Goal: Task Accomplishment & Management: Contribute content

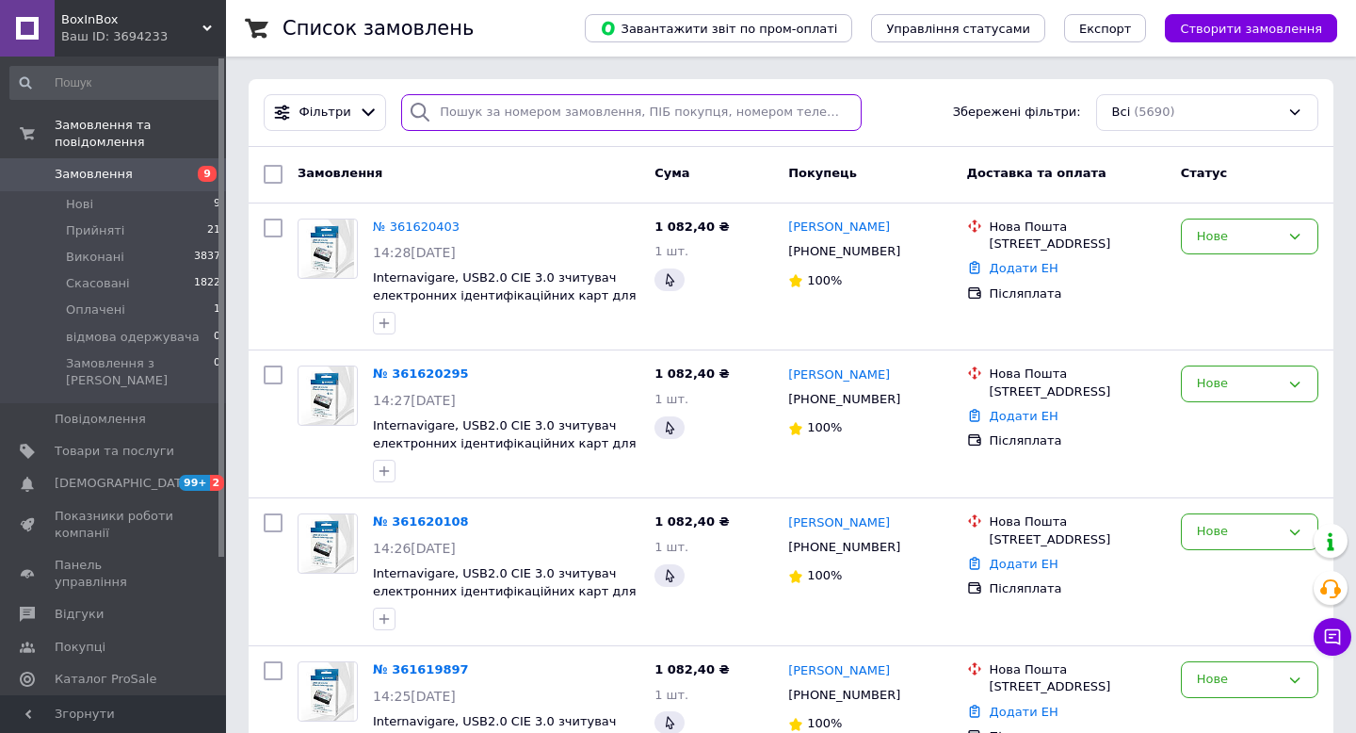
click at [457, 115] on input "search" at bounding box center [631, 112] width 461 height 37
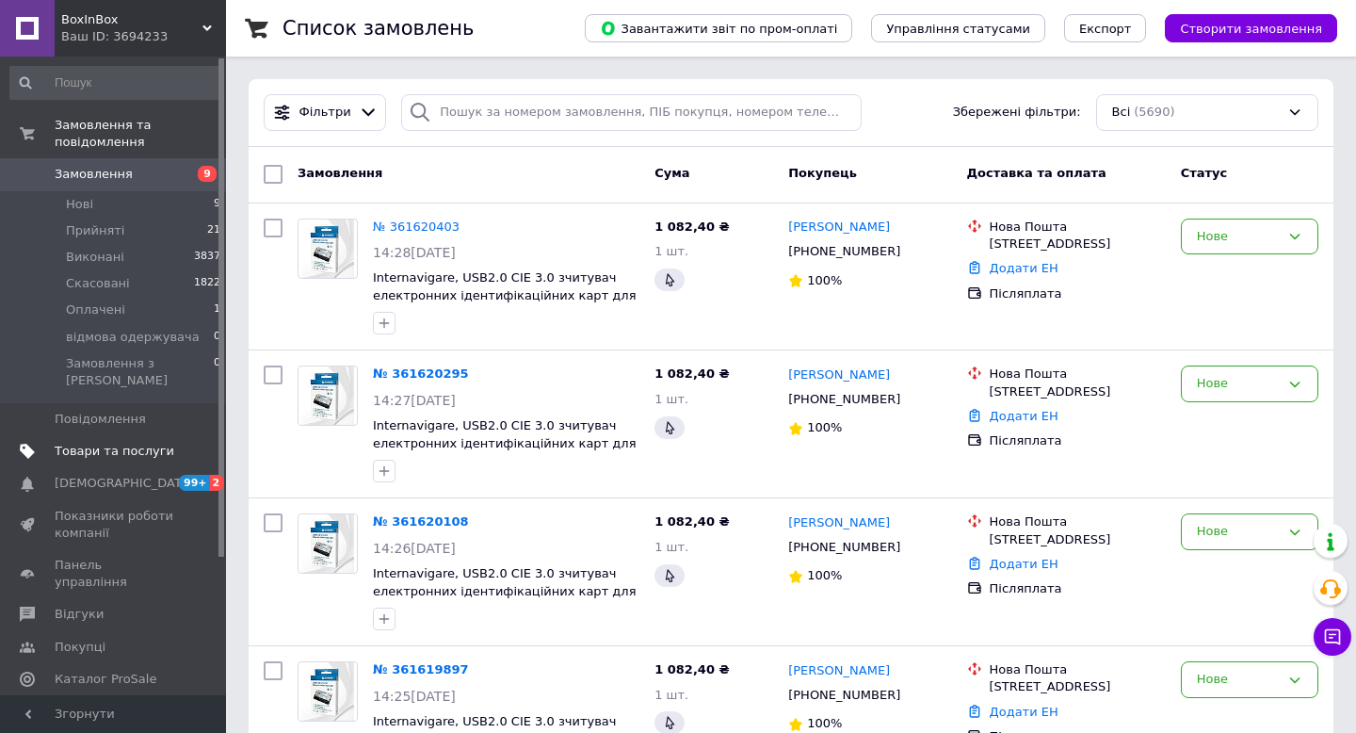
click at [85, 443] on span "Товари та послуги" at bounding box center [115, 451] width 120 height 17
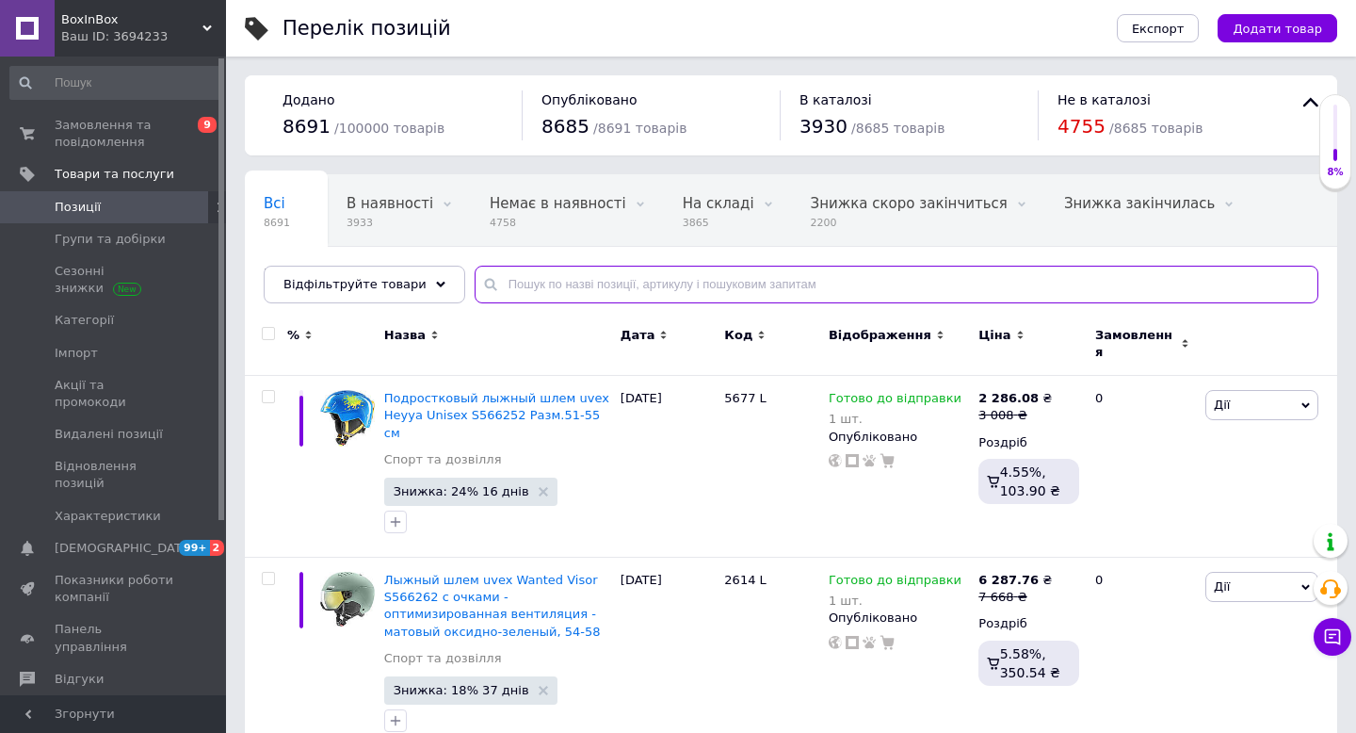
click at [517, 281] on input "text" at bounding box center [897, 285] width 844 height 38
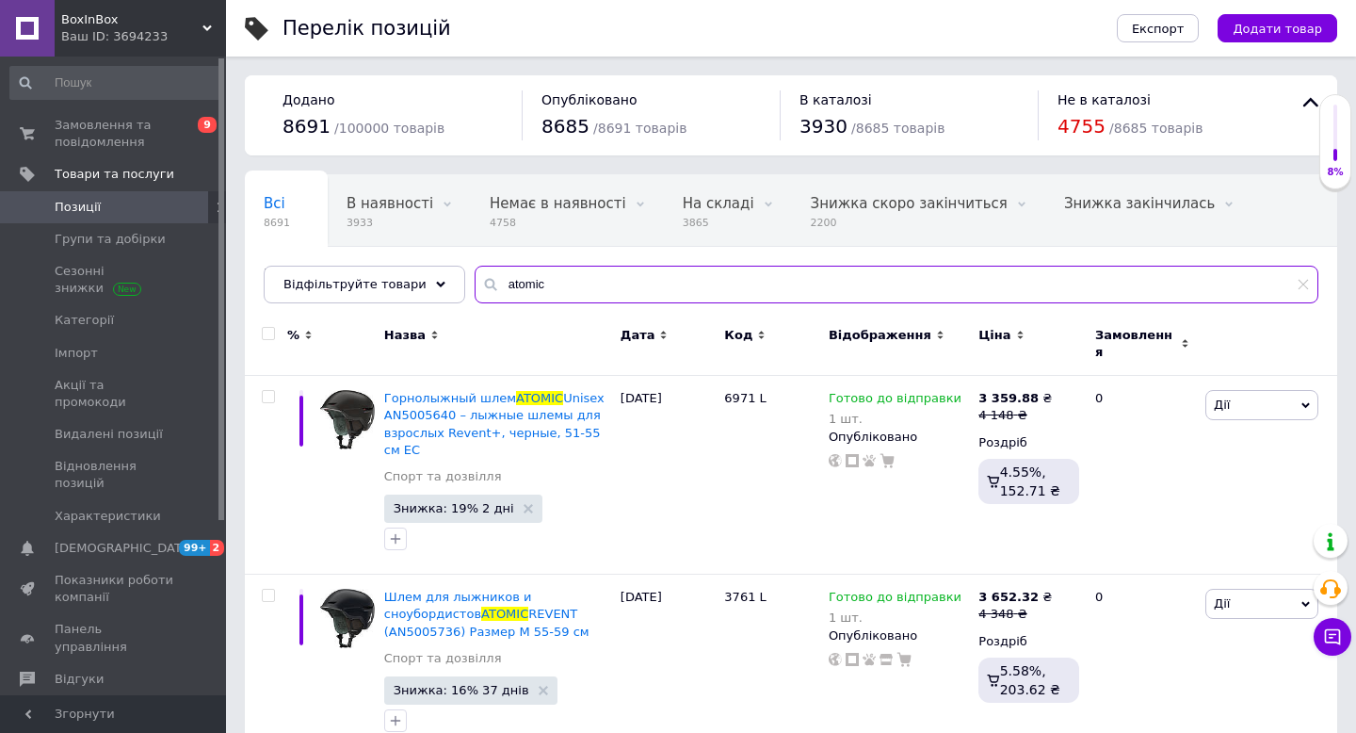
click at [543, 283] on input "atomic" at bounding box center [897, 285] width 844 height 38
type input "a"
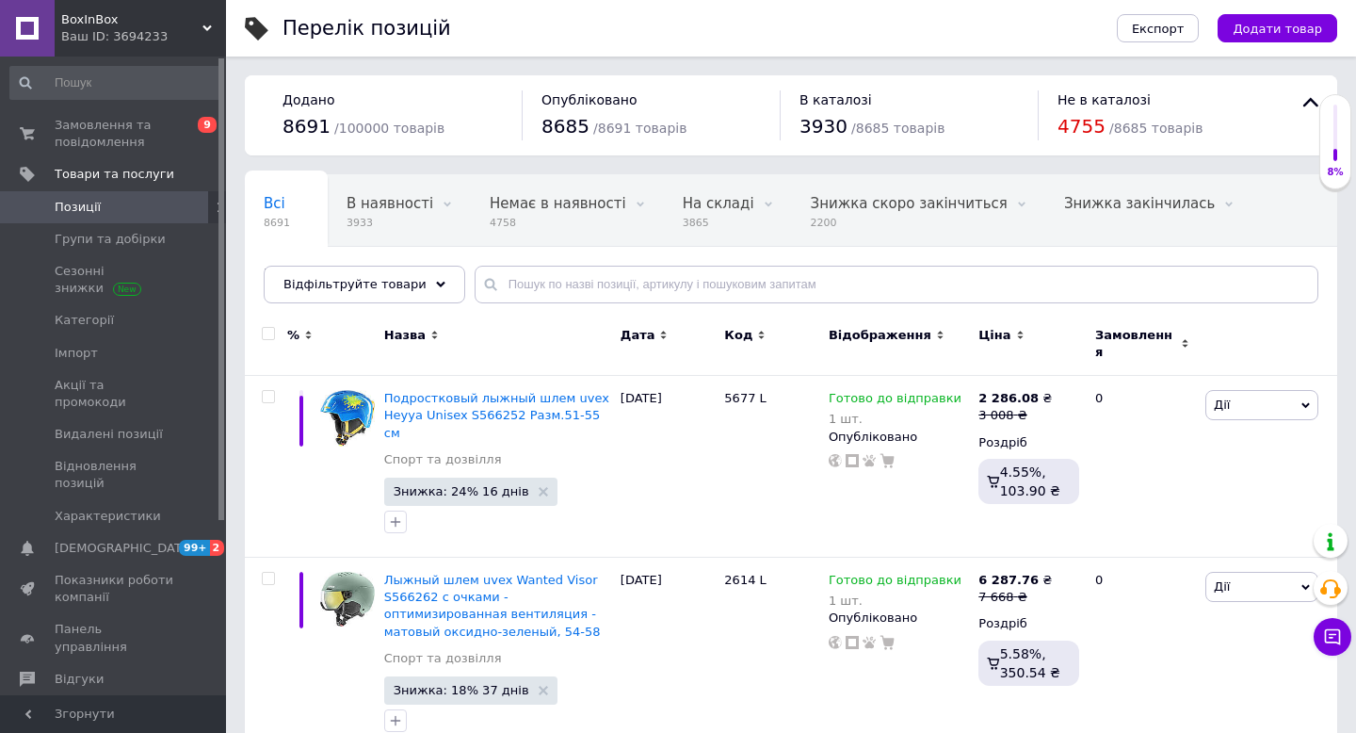
click at [873, 43] on div "Перелік позицій" at bounding box center [681, 28] width 797 height 57
click at [1306, 25] on span "Додати товар" at bounding box center [1277, 29] width 89 height 14
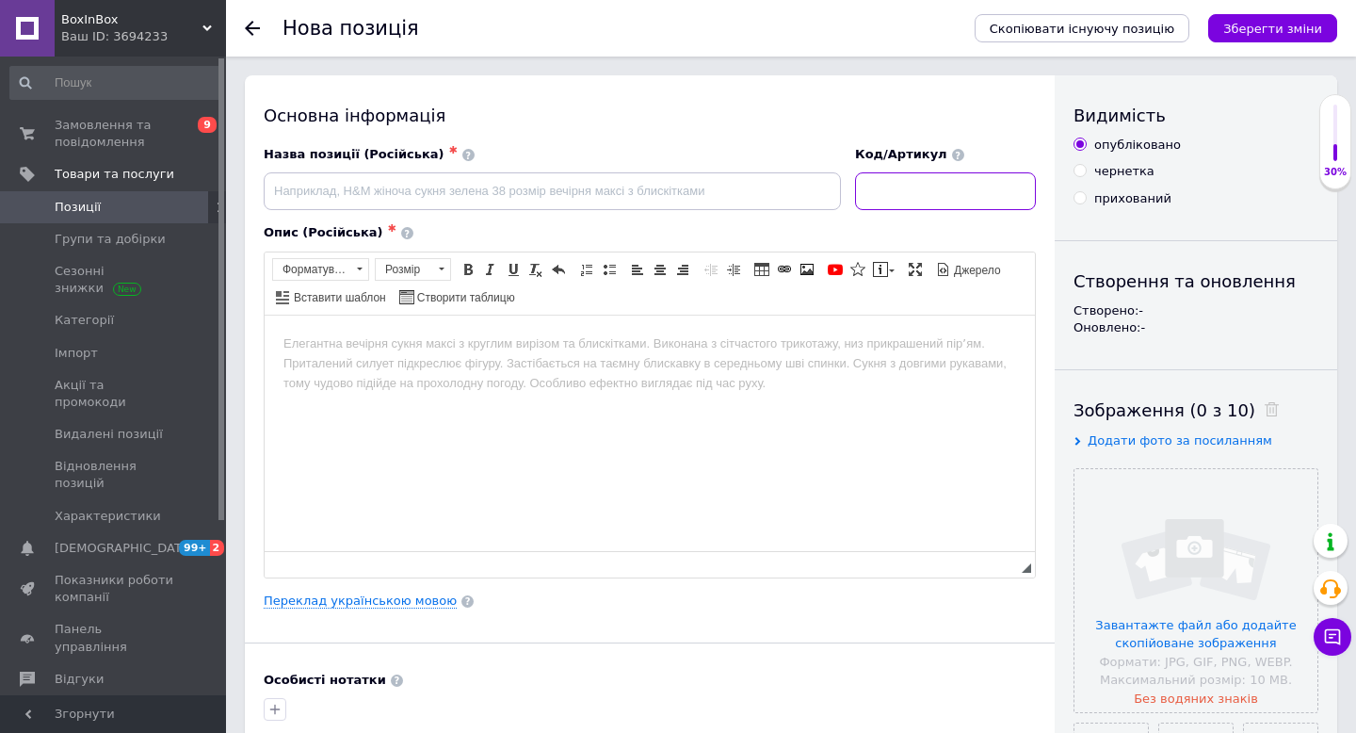
click at [901, 193] on input at bounding box center [945, 191] width 181 height 38
type input "6010"
click at [1205, 561] on input "file" at bounding box center [1196, 590] width 243 height 243
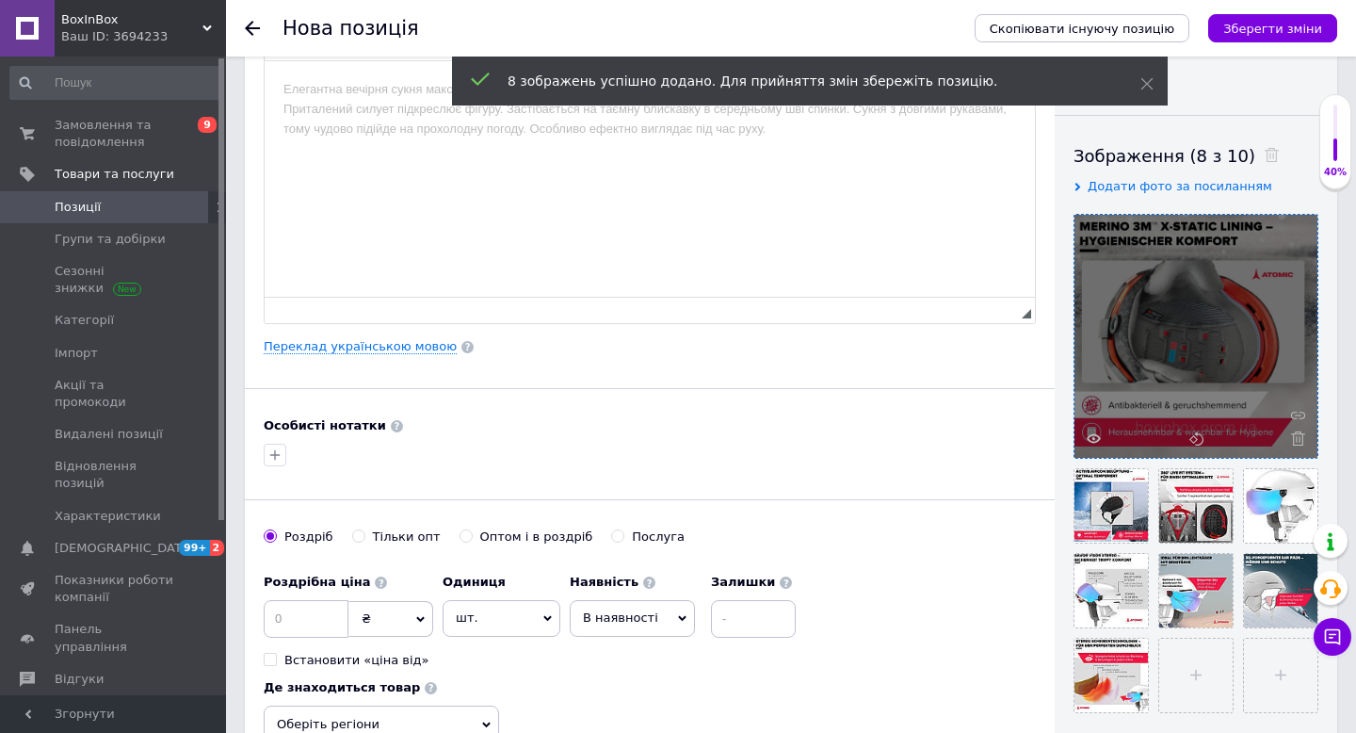
scroll to position [259, 0]
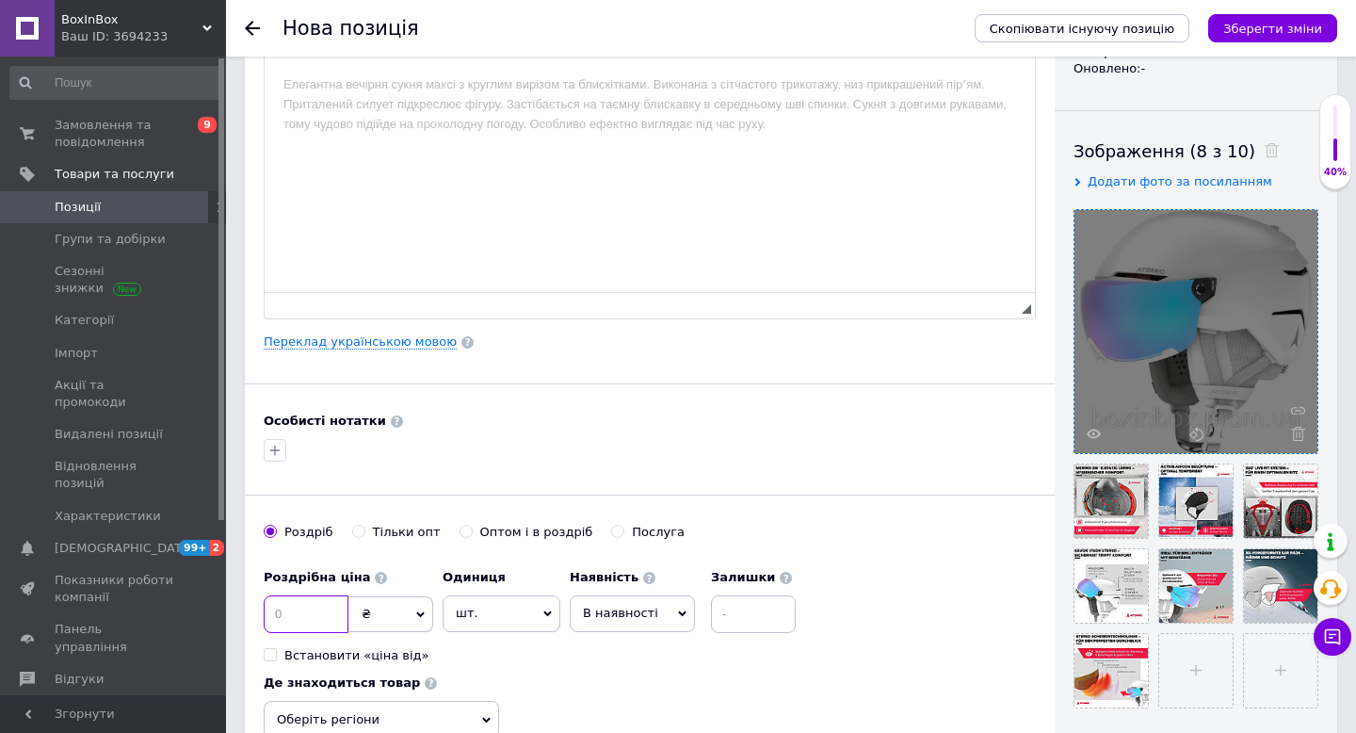
click at [278, 611] on input at bounding box center [306, 614] width 85 height 38
type input "7898"
click at [678, 609] on icon at bounding box center [682, 613] width 8 height 8
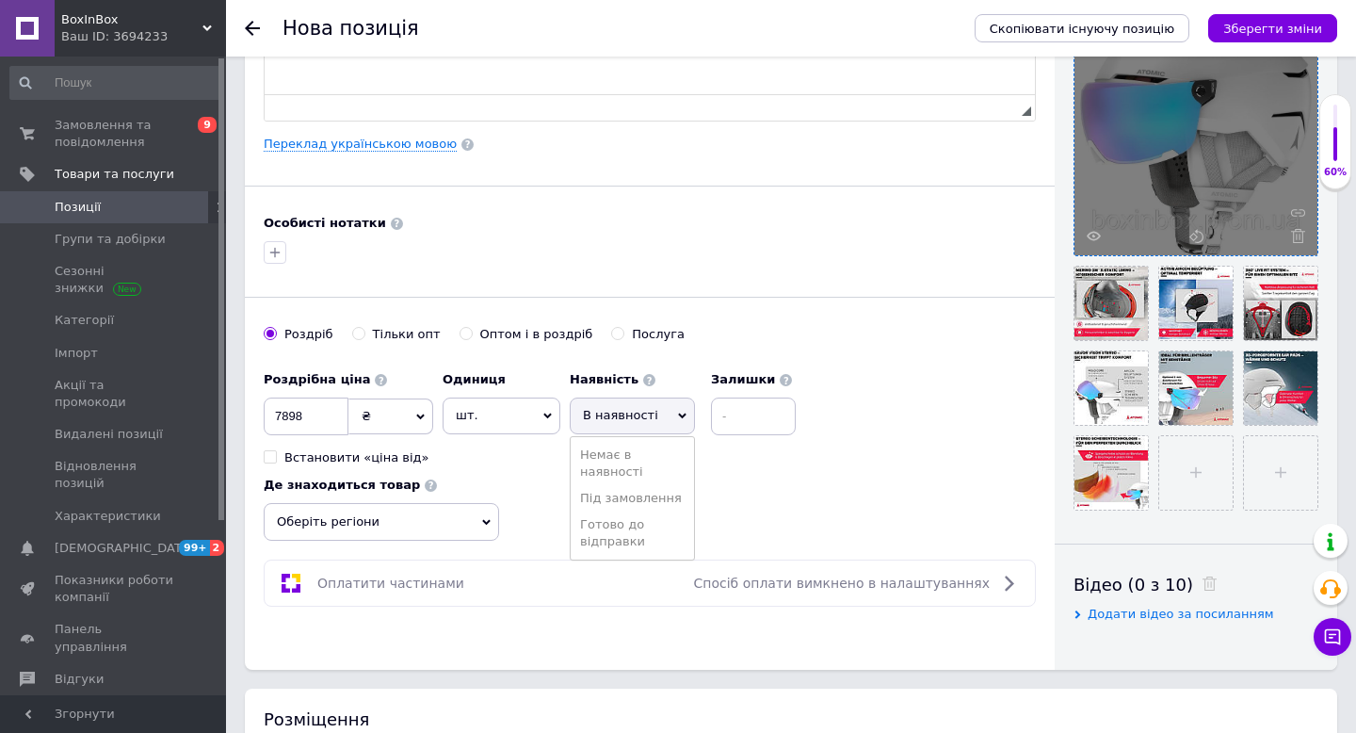
scroll to position [568, 0]
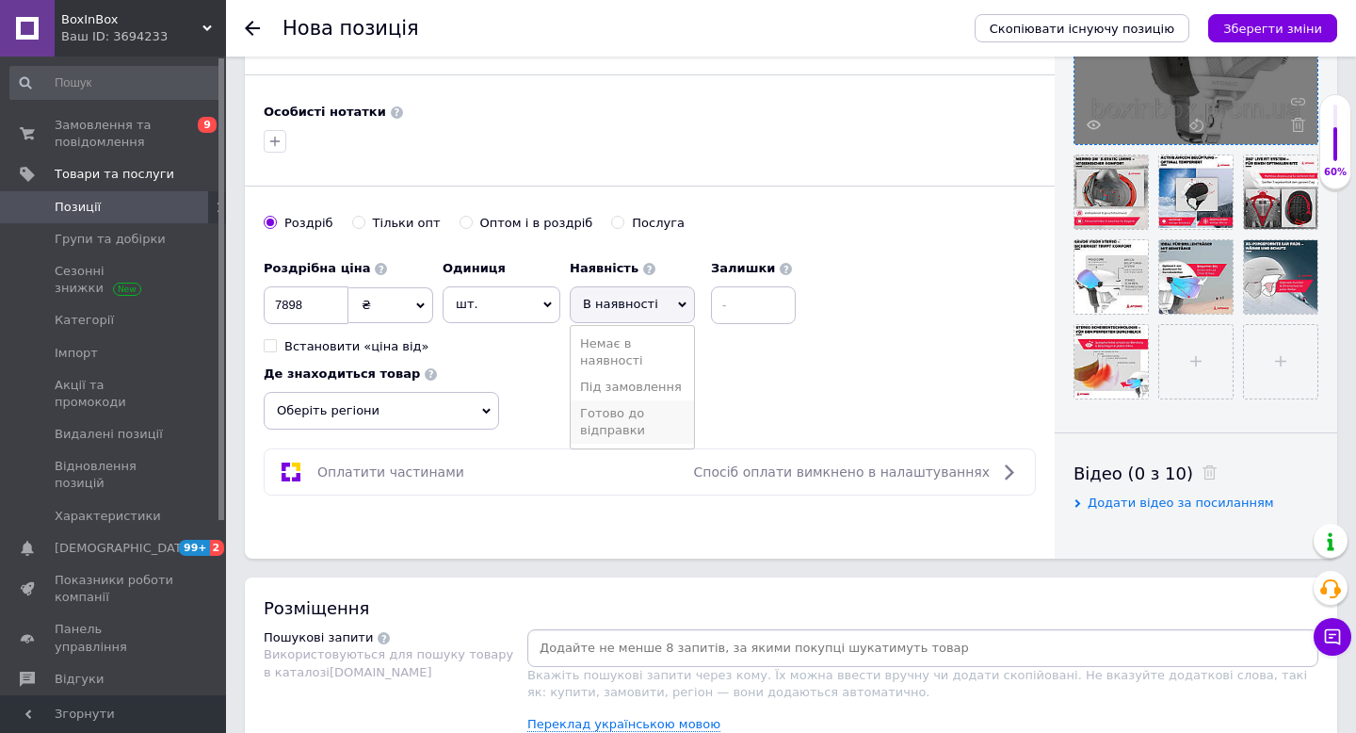
click at [614, 428] on li "Готово до відправки" at bounding box center [632, 421] width 123 height 43
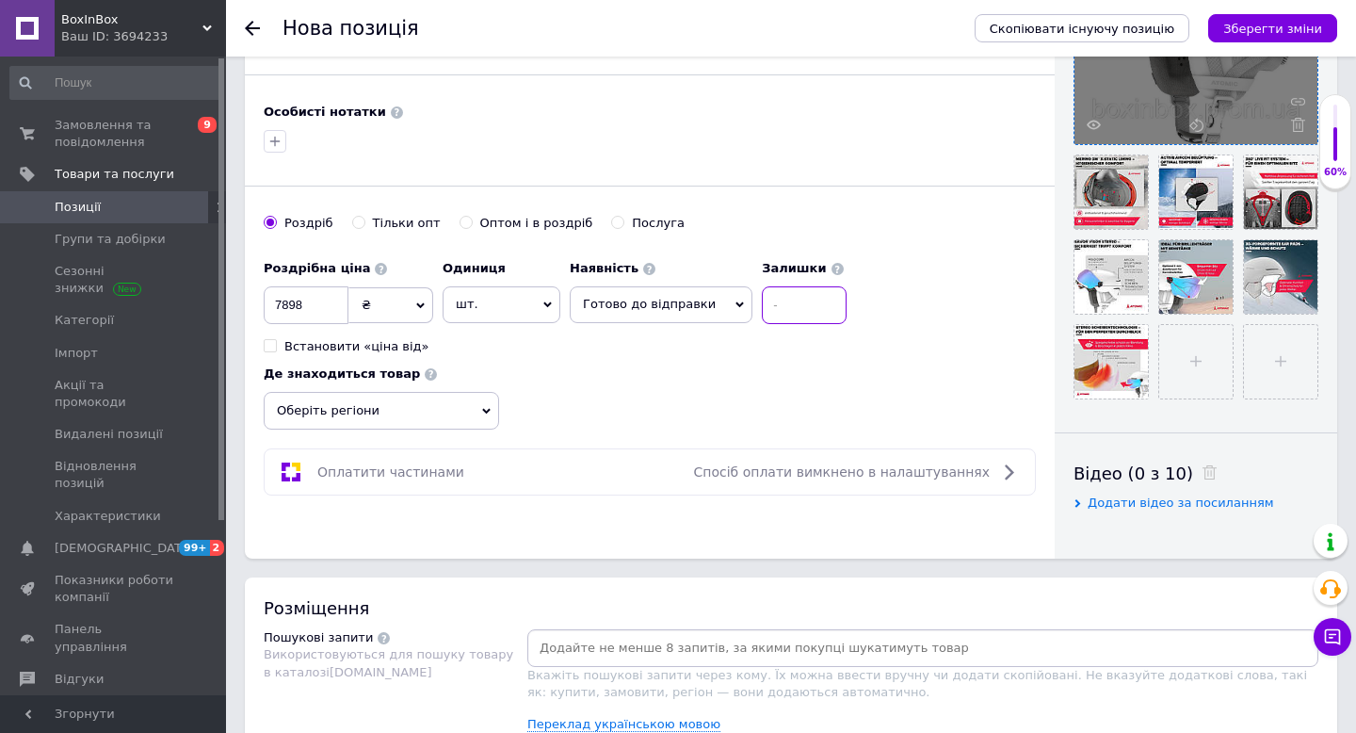
click at [768, 300] on input at bounding box center [804, 305] width 85 height 38
type input "1"
click at [282, 302] on input "7898" at bounding box center [306, 305] width 85 height 38
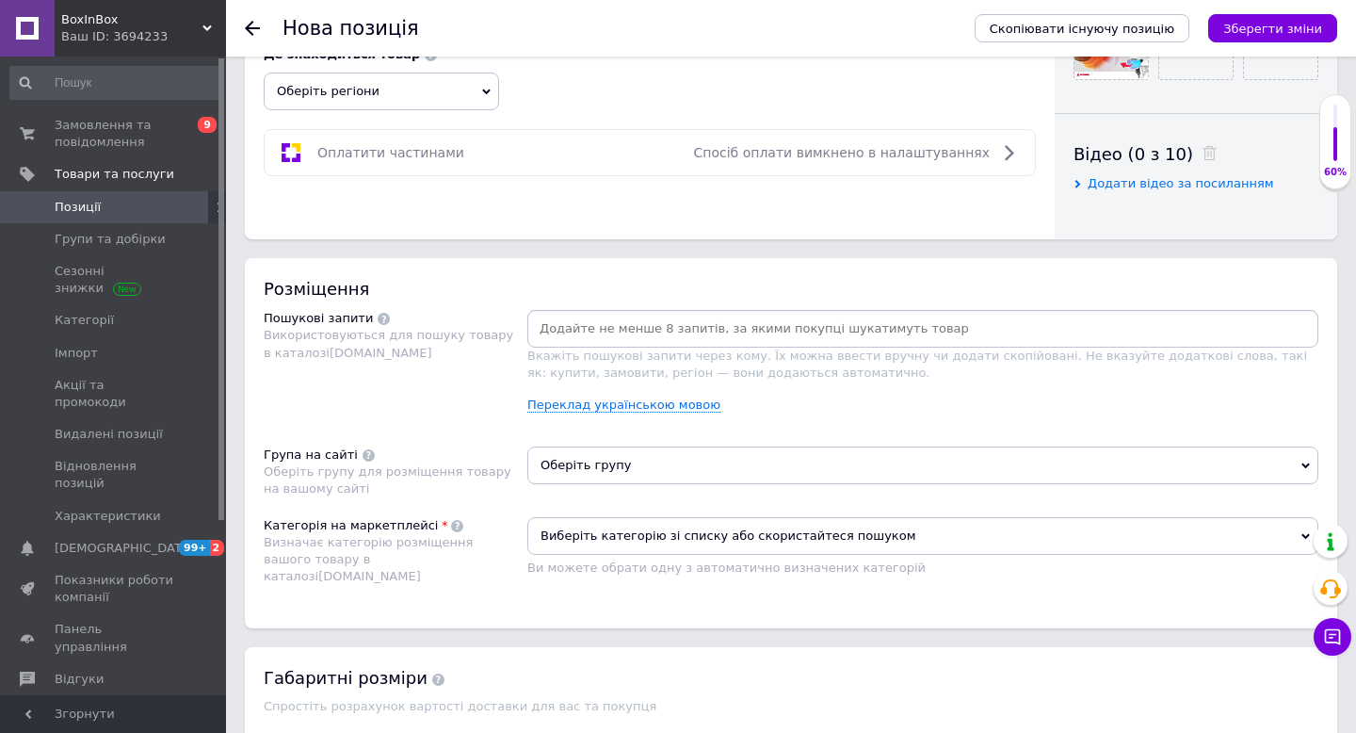
scroll to position [903, 0]
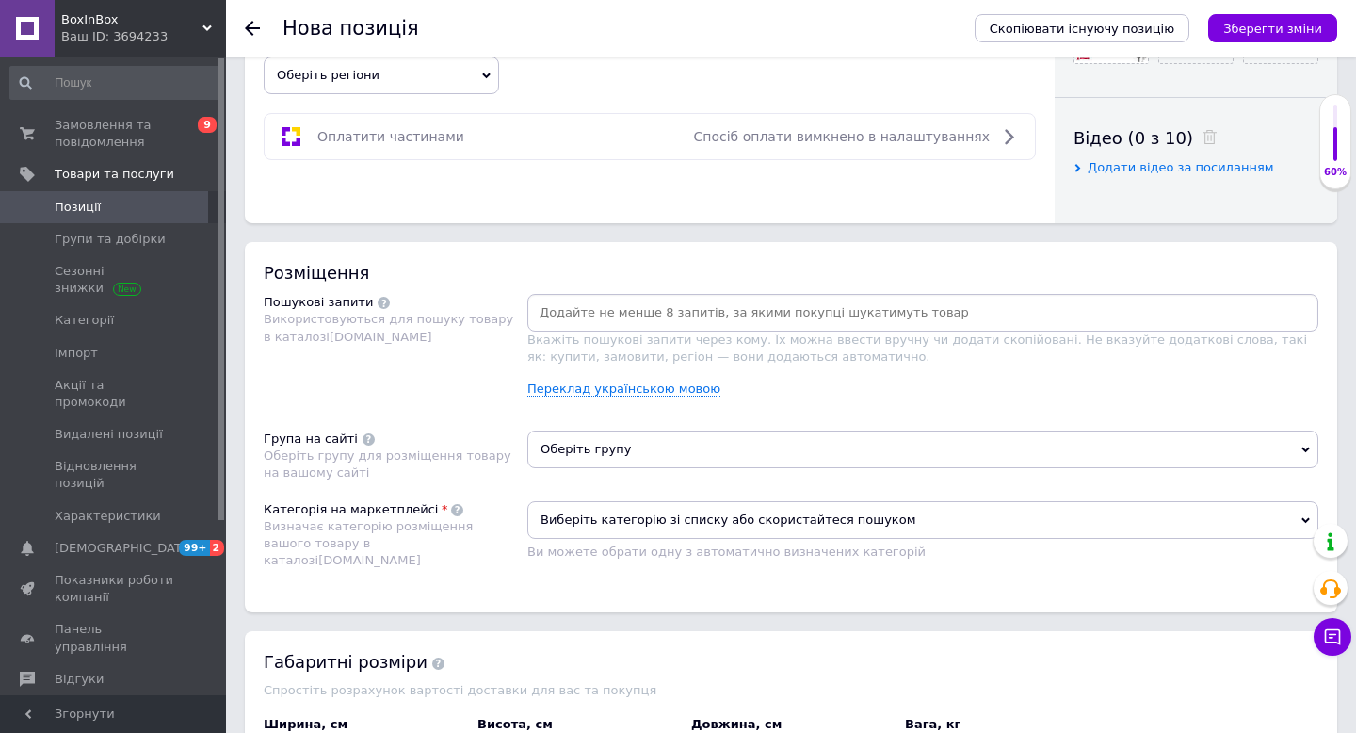
type input "8898"
click at [654, 445] on span "Оберіть групу" at bounding box center [922, 449] width 791 height 38
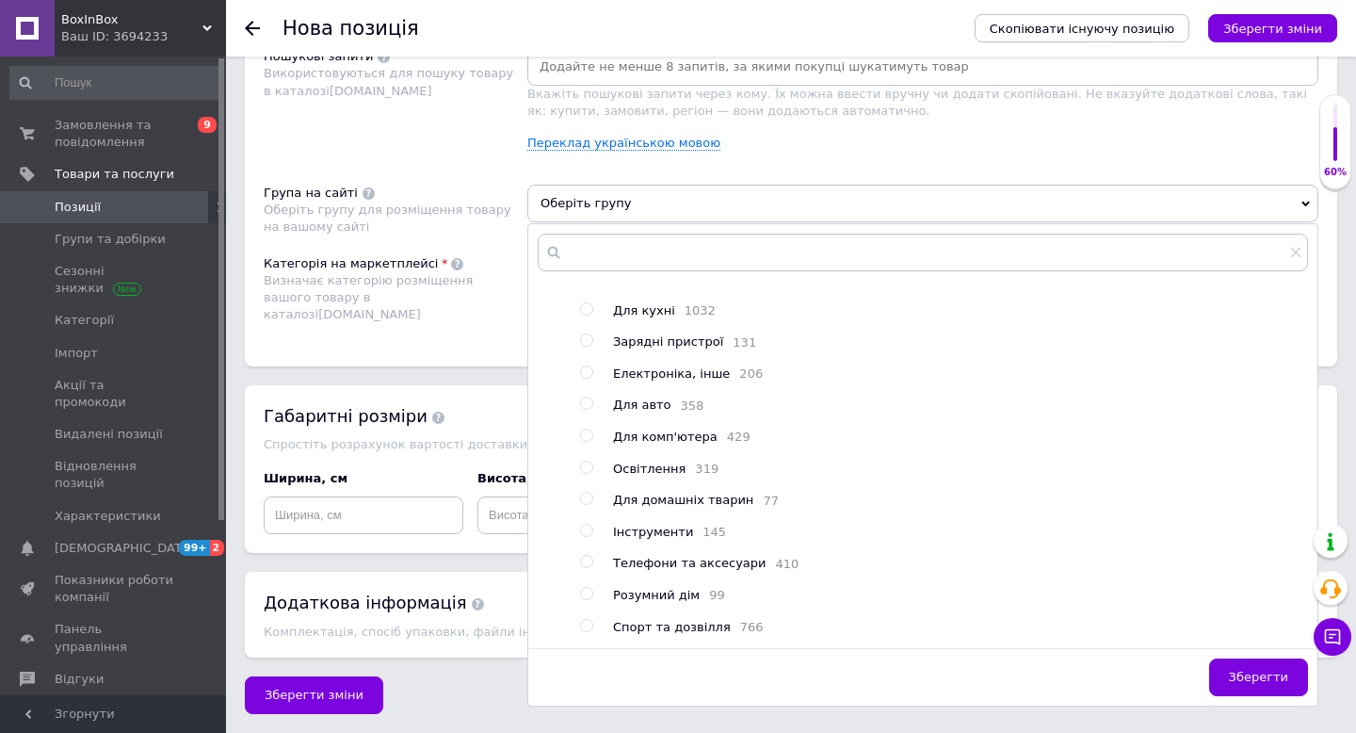
scroll to position [323, 0]
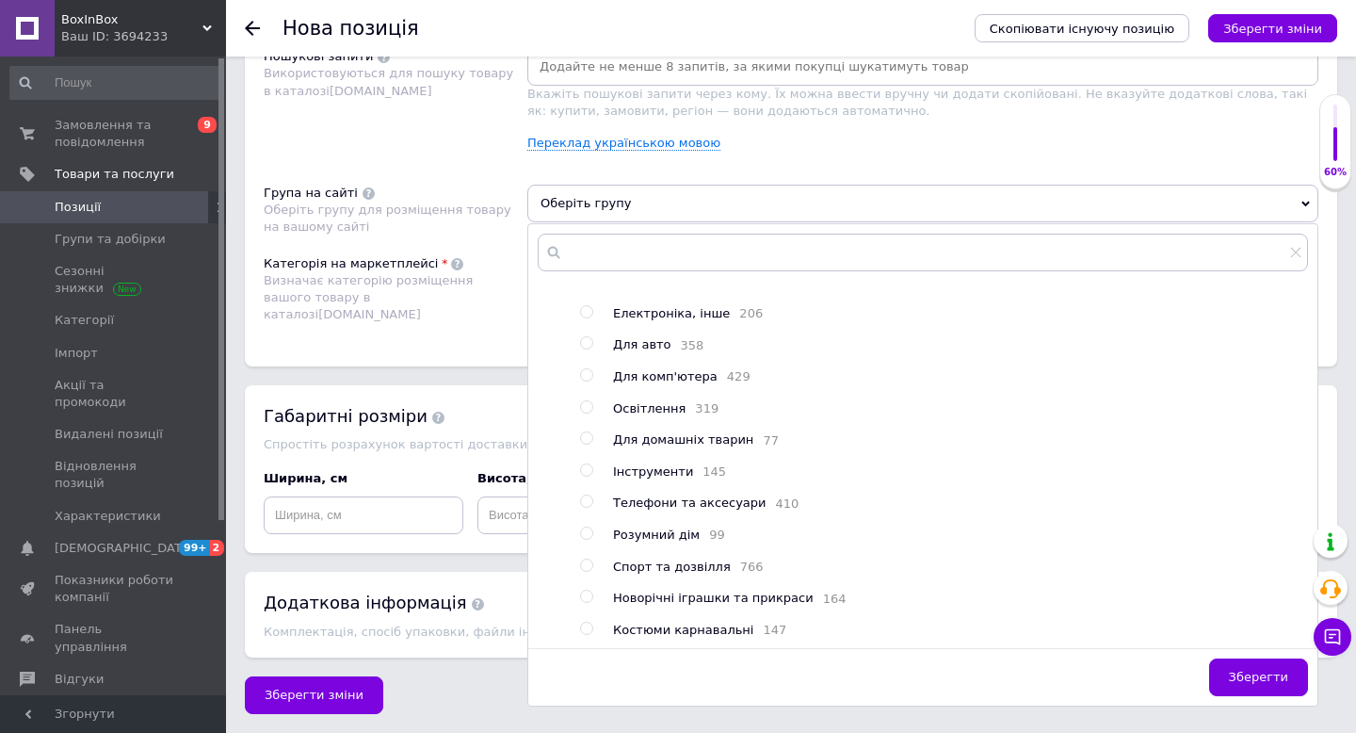
click at [589, 560] on input "radio" at bounding box center [586, 565] width 12 height 12
radio input "true"
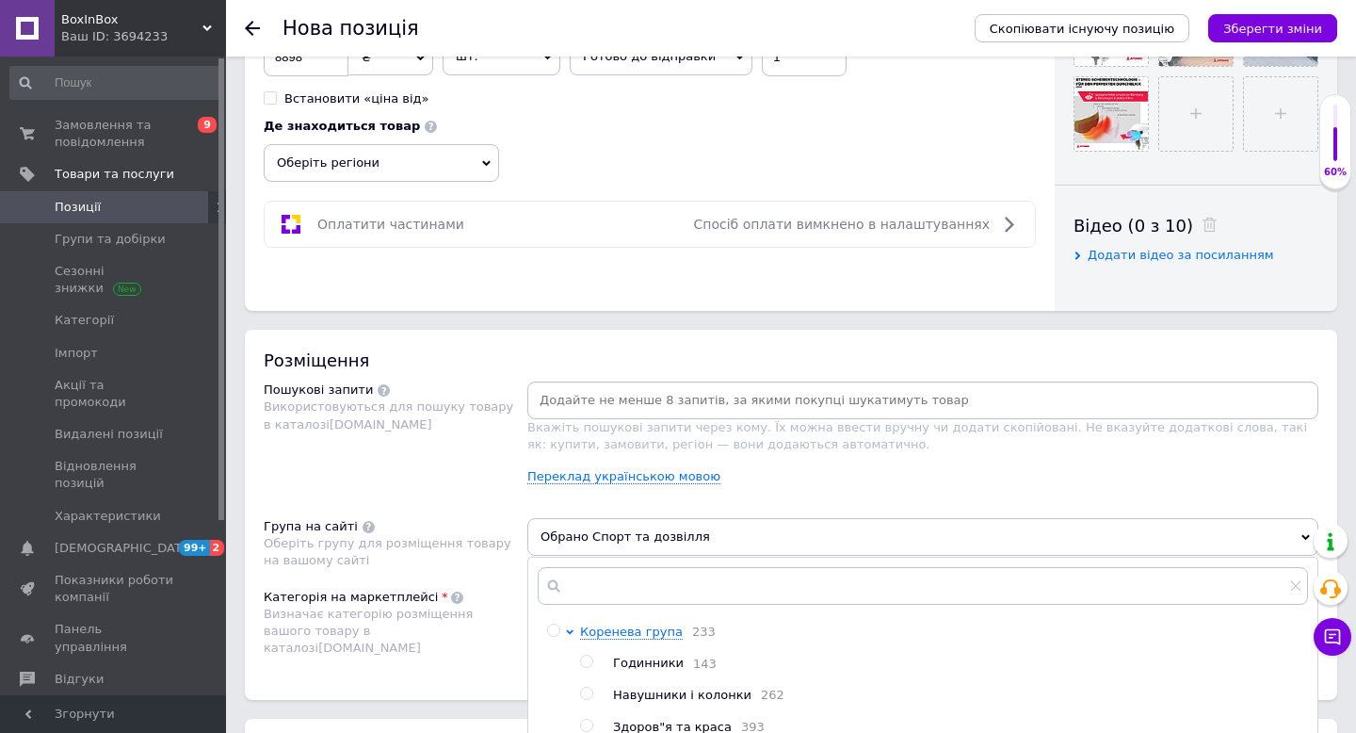
scroll to position [667, 0]
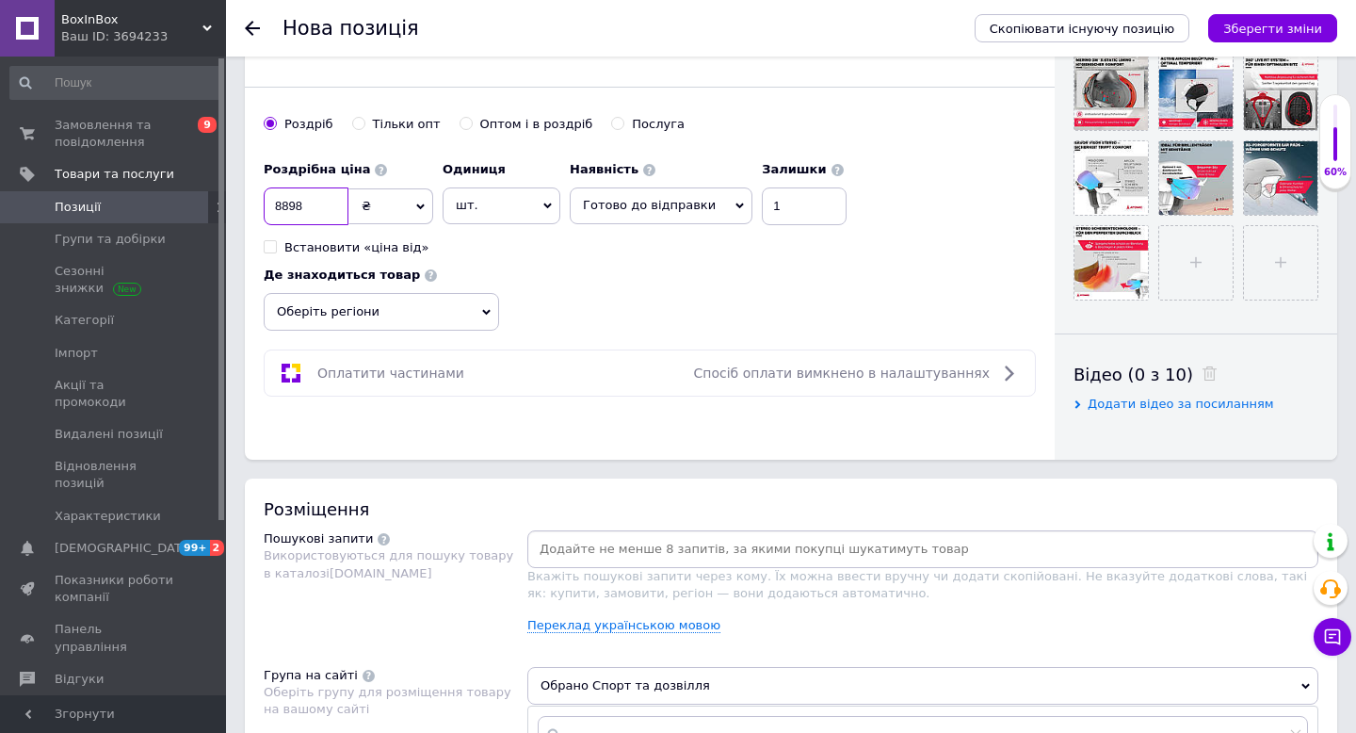
click at [280, 201] on input "8898" at bounding box center [306, 206] width 85 height 38
click at [287, 205] on input "7898" at bounding box center [306, 206] width 85 height 38
drag, startPoint x: 298, startPoint y: 202, endPoint x: 266, endPoint y: 200, distance: 32.1
click at [266, 200] on input "798" at bounding box center [306, 206] width 85 height 38
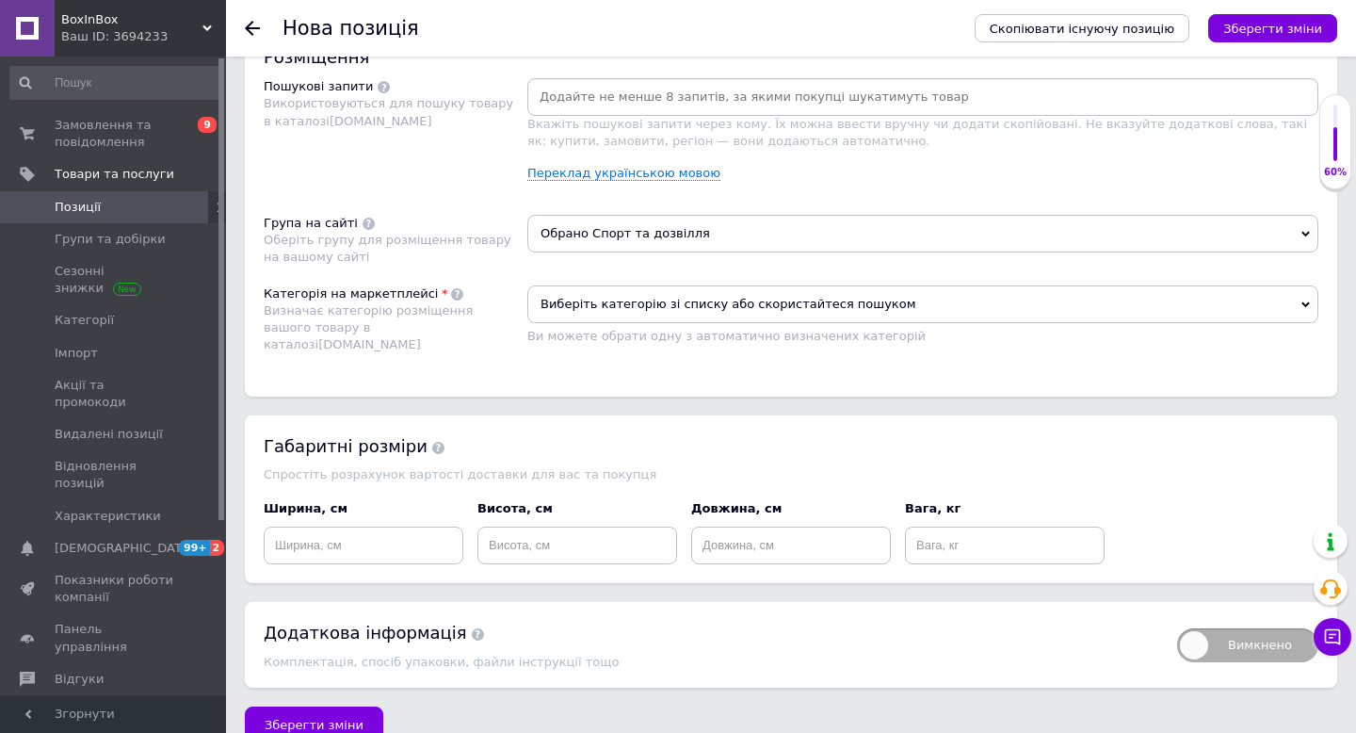
scroll to position [1151, 0]
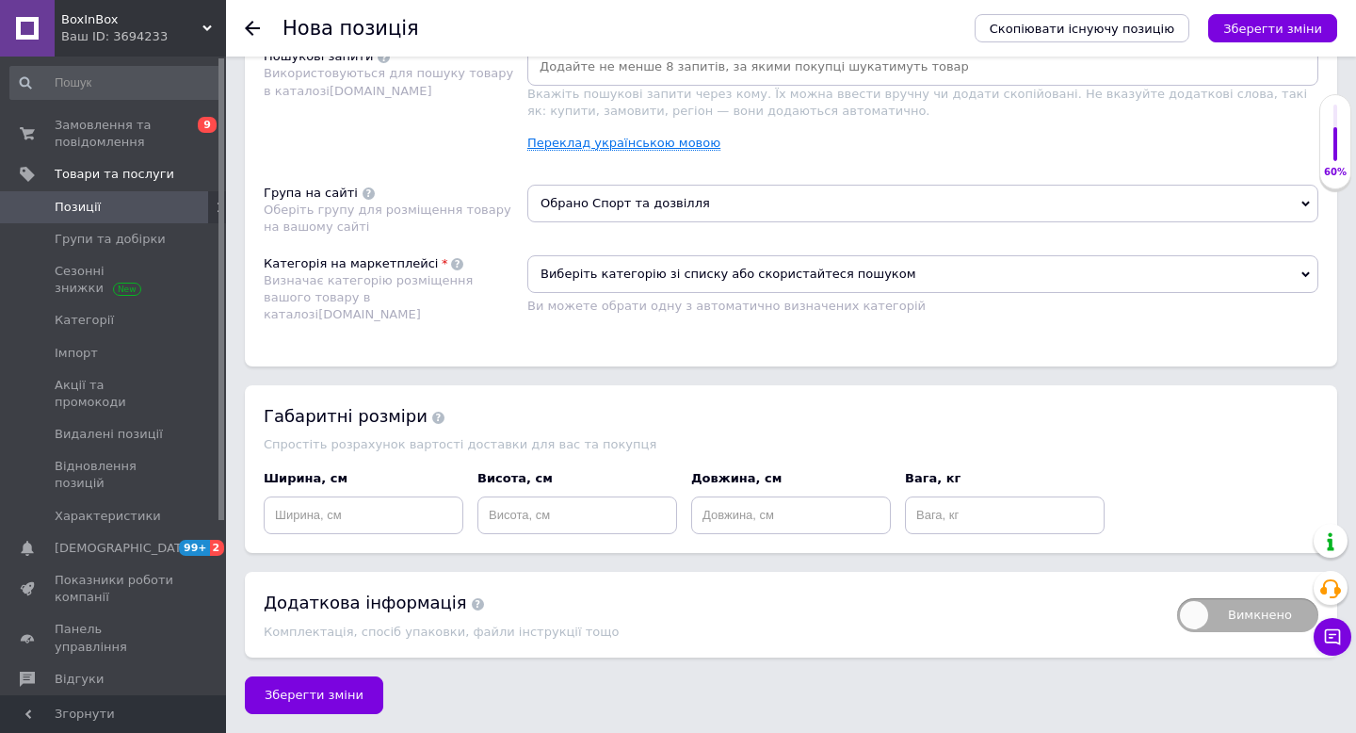
type input "8458"
click at [645, 144] on link "Переклад українською мовою" at bounding box center [623, 143] width 193 height 15
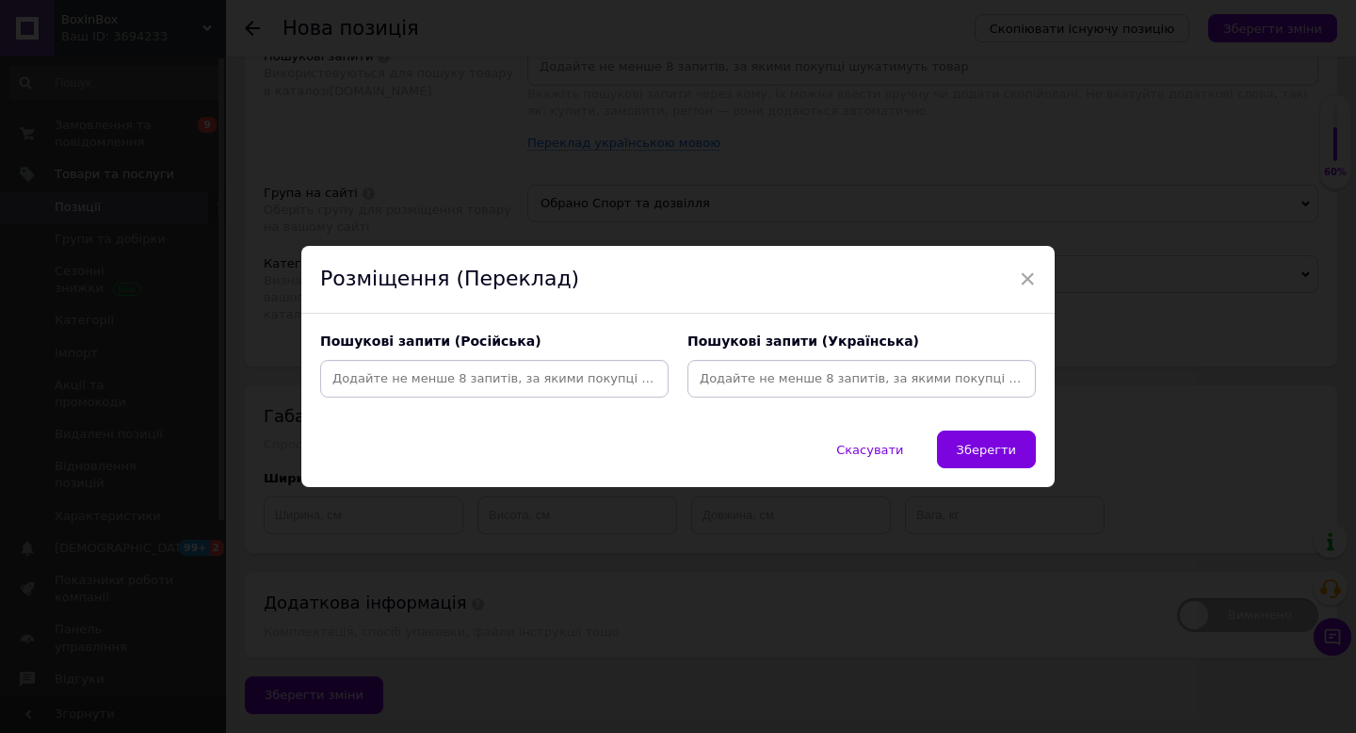
click at [417, 376] on input at bounding box center [494, 378] width 341 height 28
click at [355, 370] on input at bounding box center [494, 378] width 341 height 28
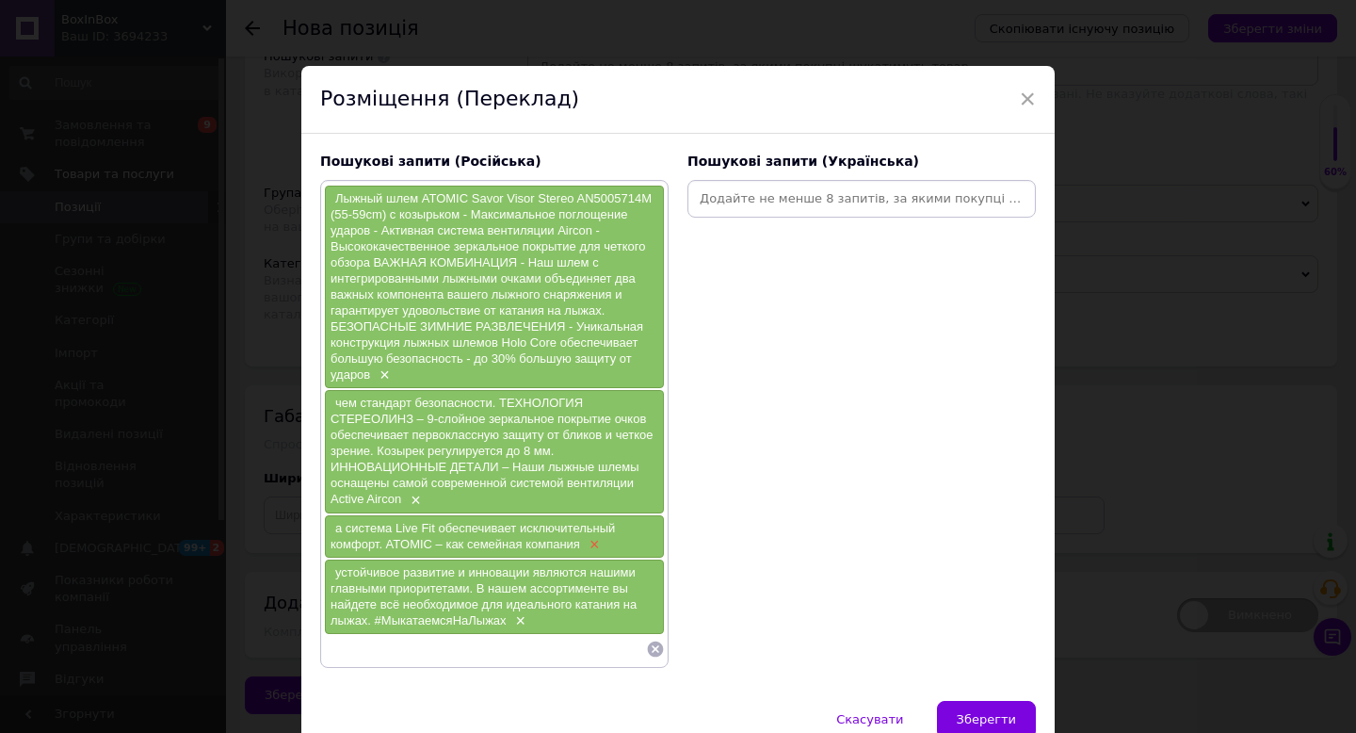
click at [591, 545] on span "×" at bounding box center [592, 545] width 15 height 16
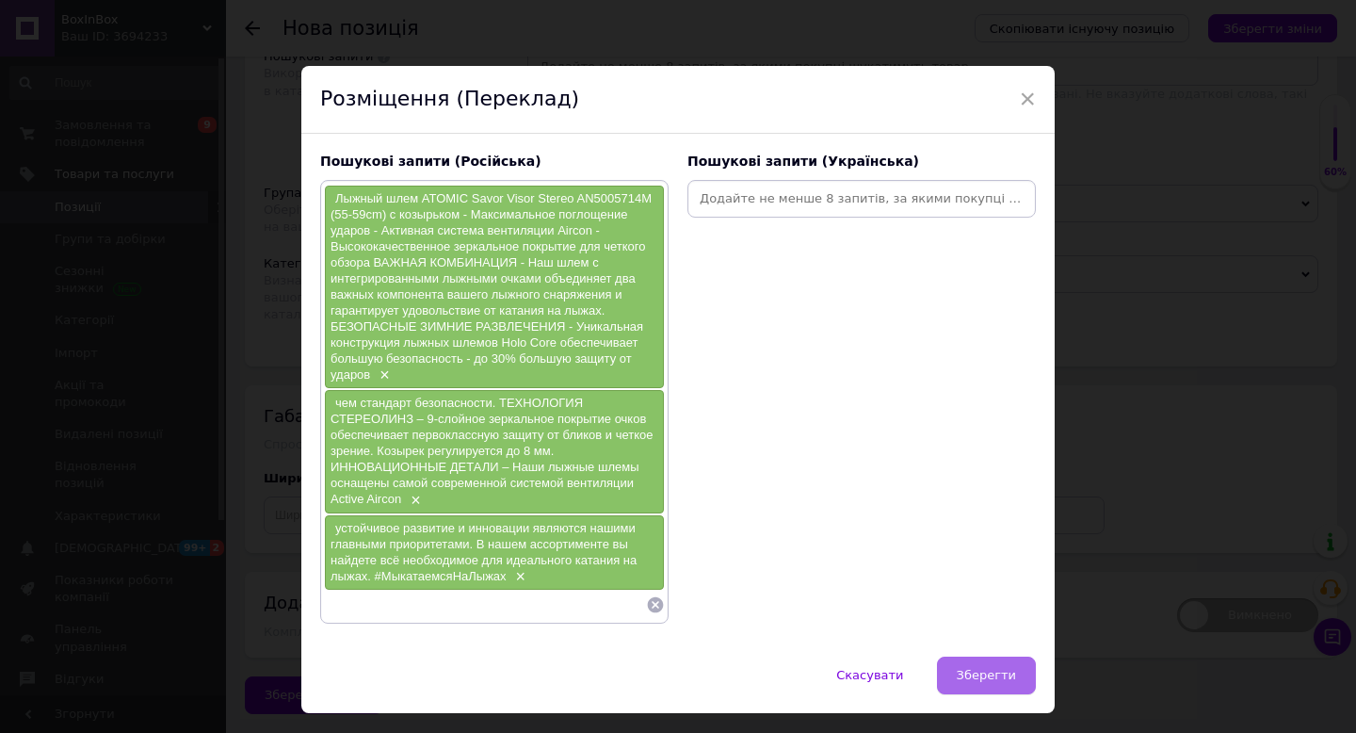
click at [967, 664] on button "Зберегти" at bounding box center [986, 675] width 99 height 38
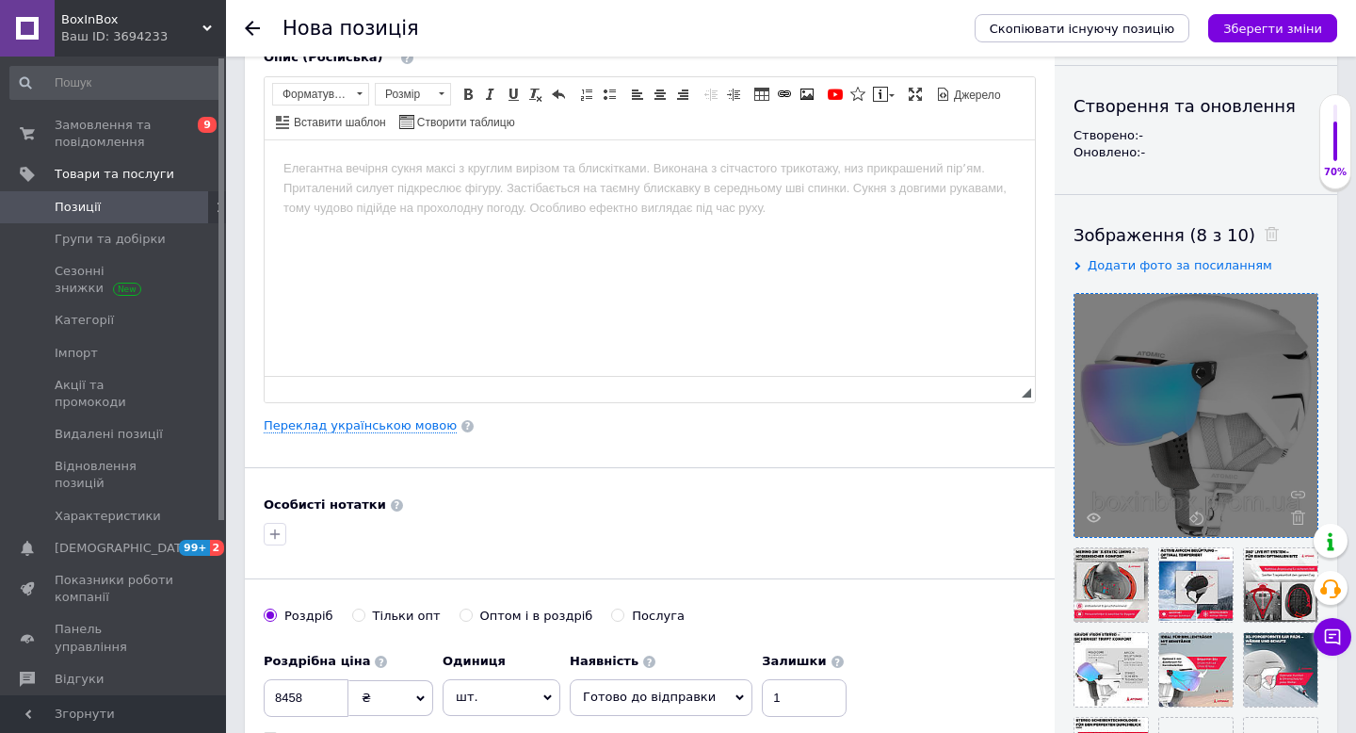
scroll to position [173, 0]
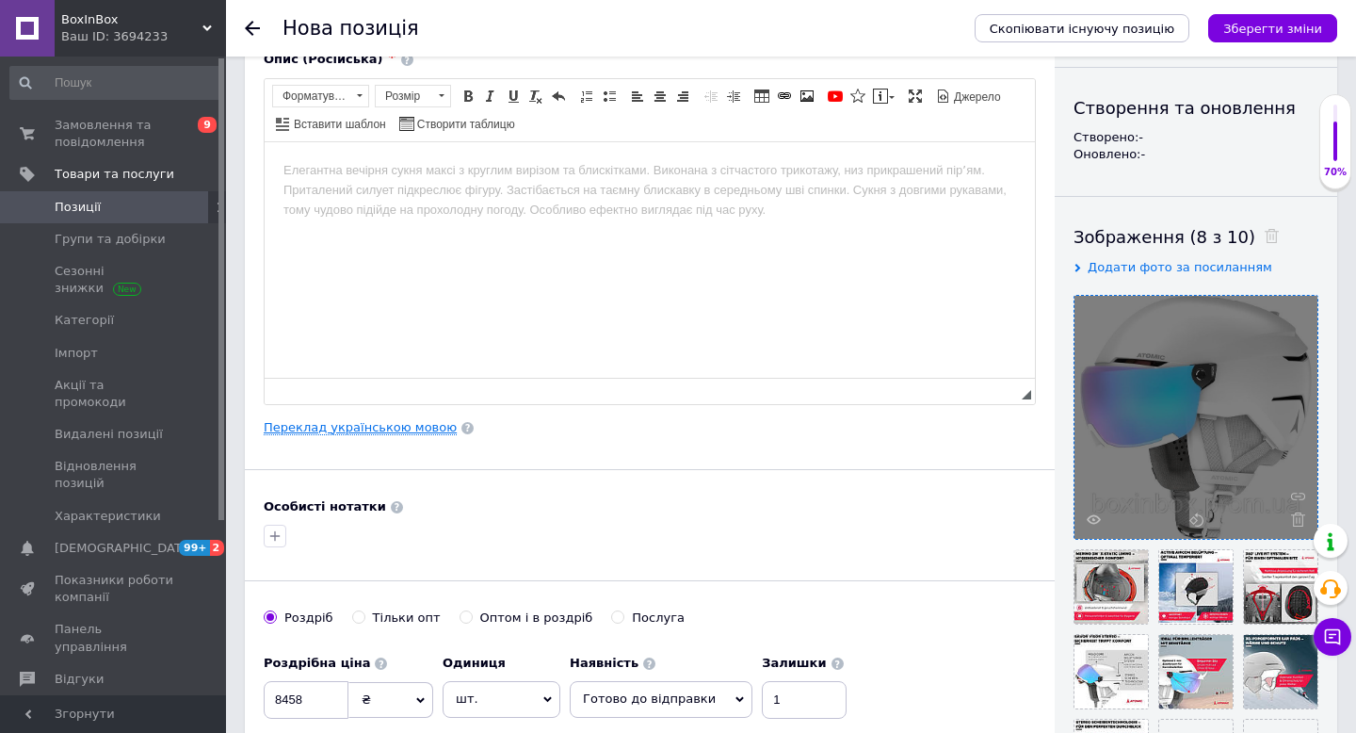
click at [391, 427] on link "Переклад українською мовою" at bounding box center [360, 427] width 193 height 15
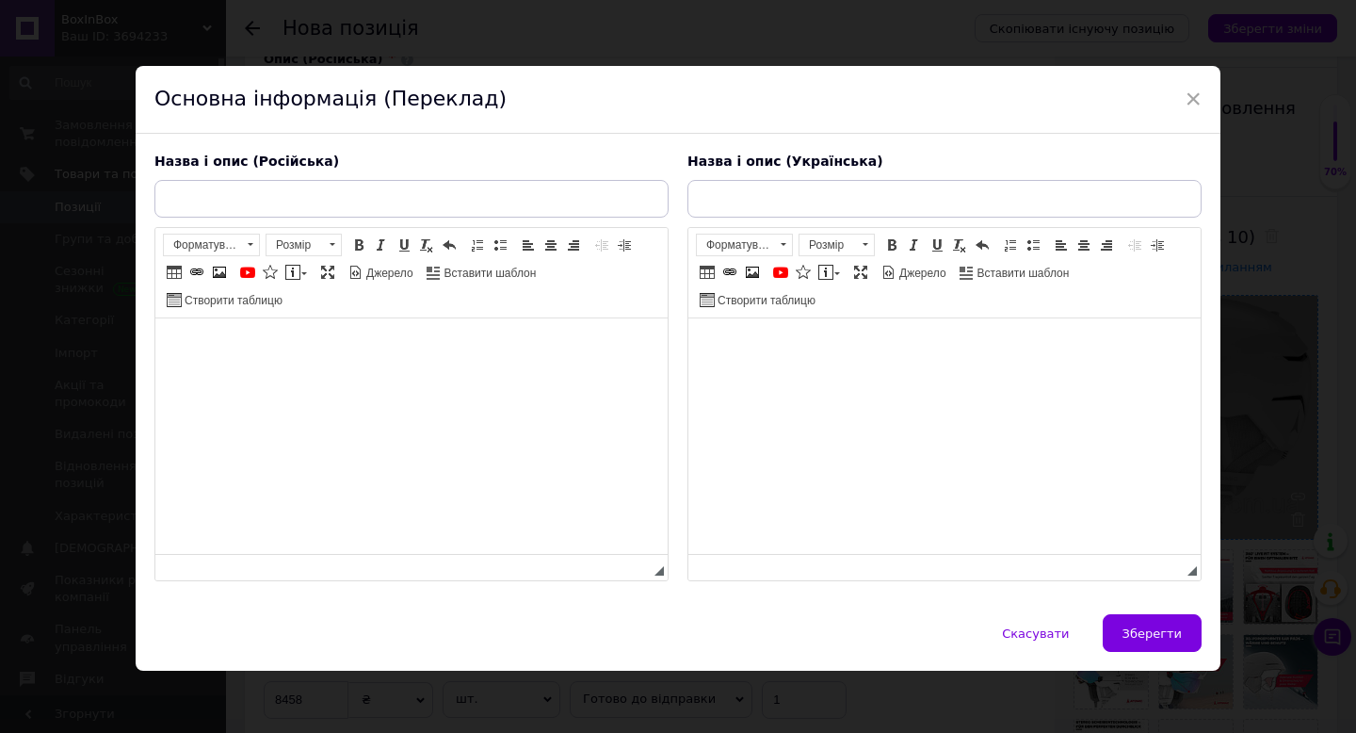
scroll to position [0, 0]
click at [323, 338] on body "Редактор, D1375B31-ED14-4F96-BF08-8BD24ACA8775" at bounding box center [411, 347] width 475 height 20
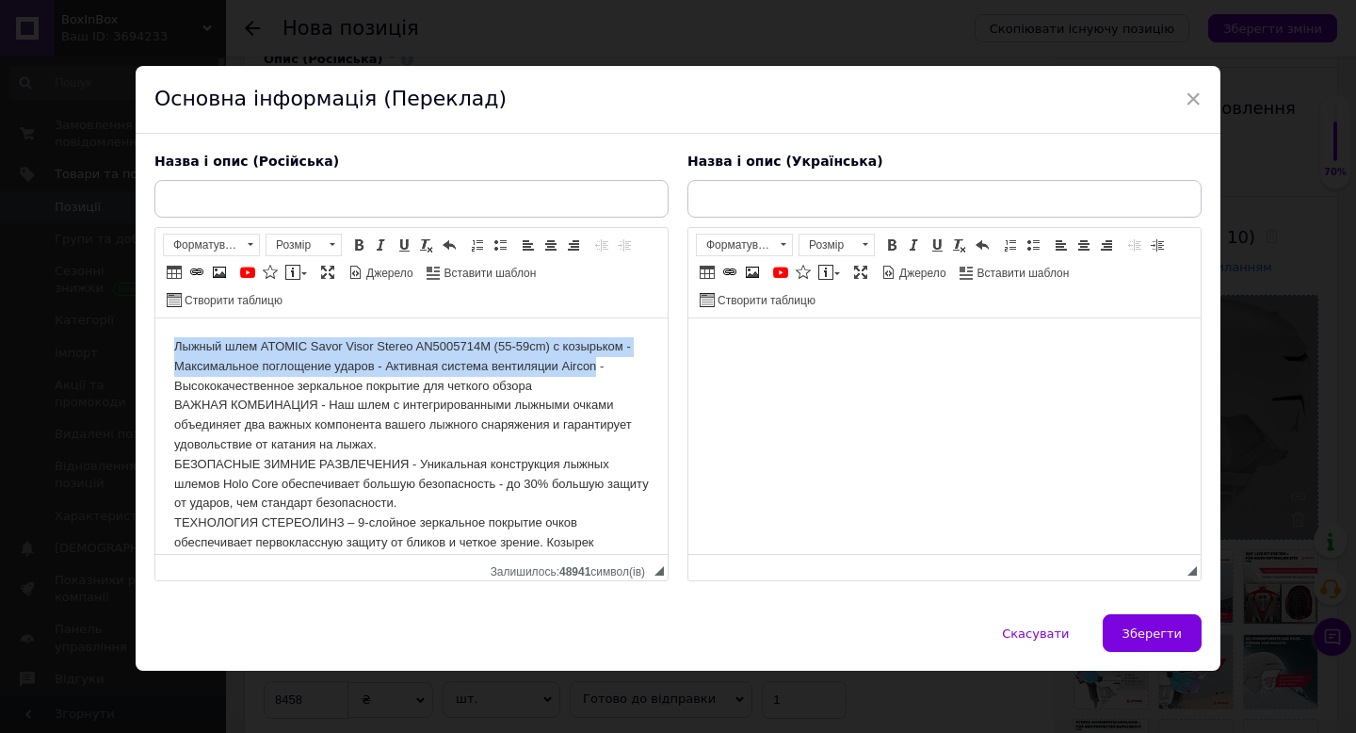
drag, startPoint x: 605, startPoint y: 366, endPoint x: 552, endPoint y: 332, distance: 63.2
click at [552, 332] on html "Лыжный шлем ATOMIC Savor Visor Stereo AN5005714M (55-59cm) с козырьком - Максим…" at bounding box center [411, 513] width 512 height 390
copy body "Лыжный шлем ATOMIC Savor Visor Stereo AN5005714M (55-59cm) с козырьком - Максим…"
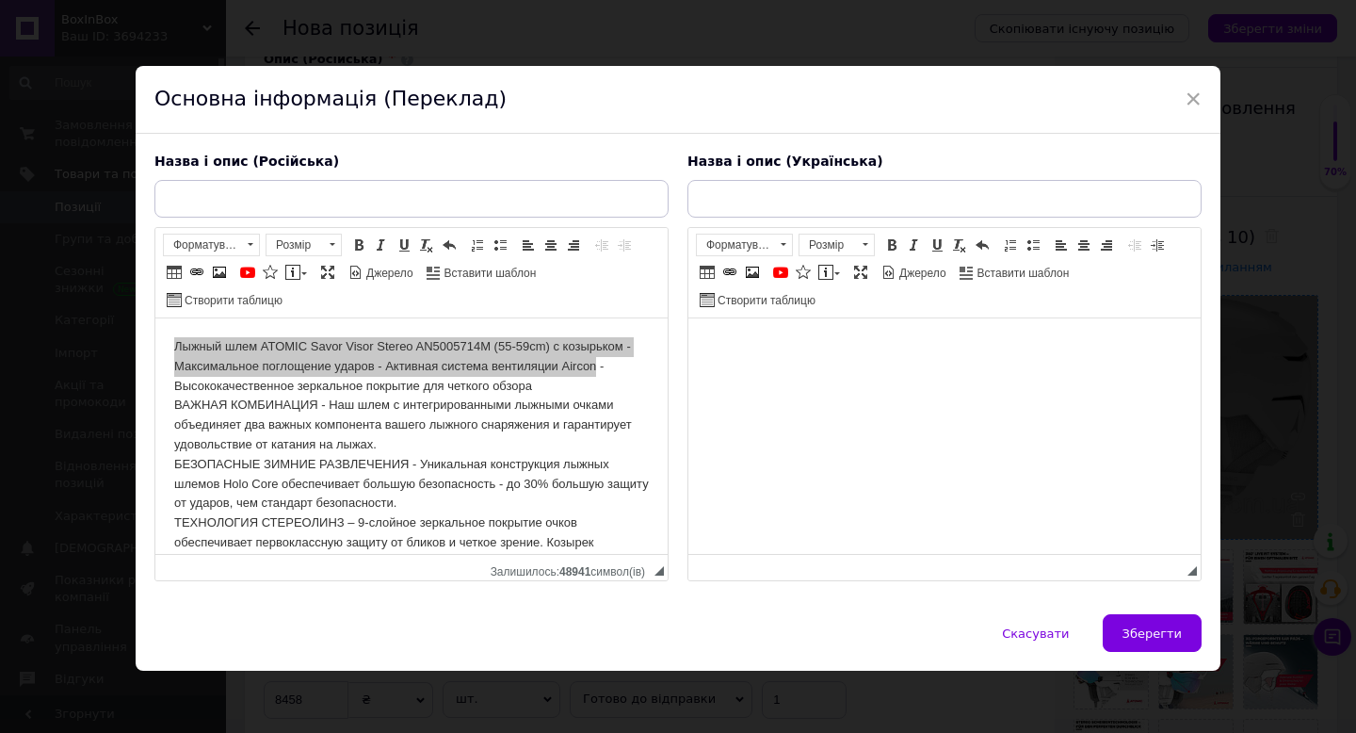
click at [177, 187] on input "text" at bounding box center [411, 199] width 514 height 38
type input "Лыжный шлем ATOMIC Savor Visor Stereo AN5005714M (55-59cm) с козырьком - Максим…"
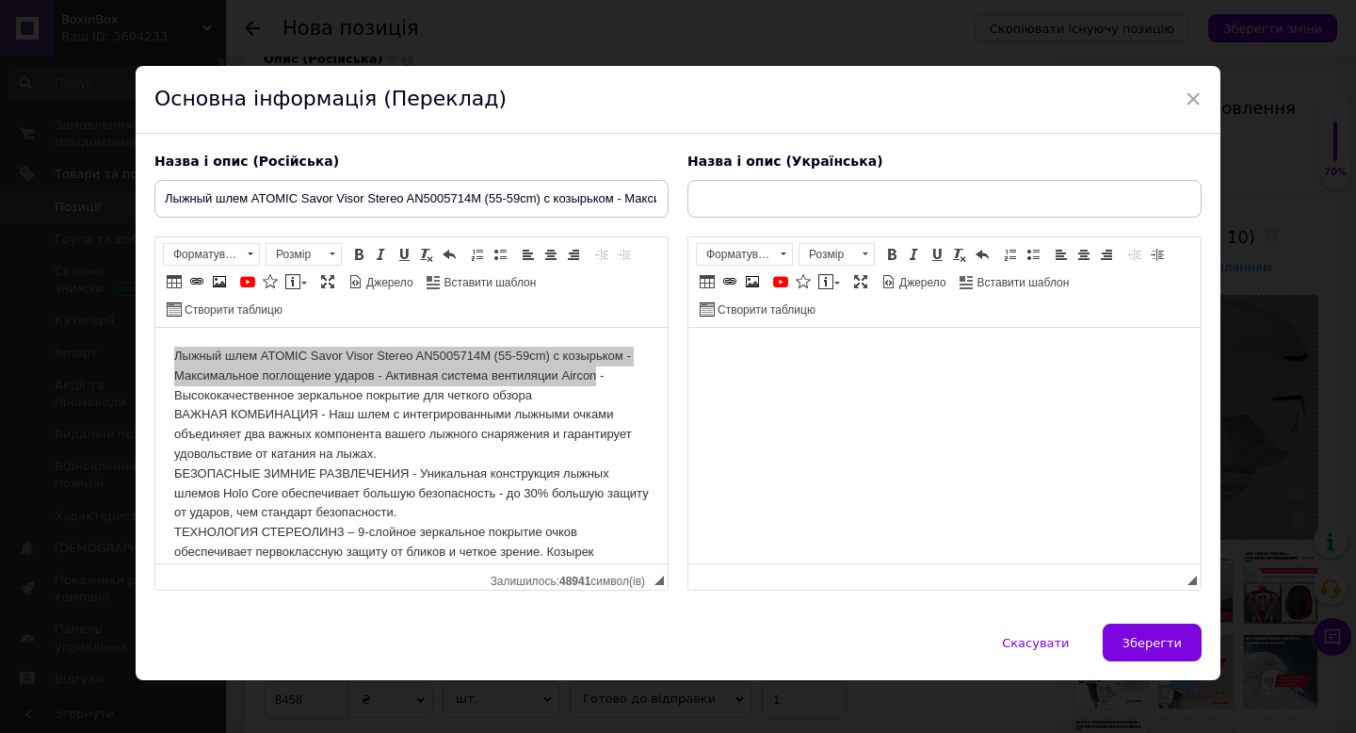
scroll to position [0, 207]
click at [1109, 647] on button "Зберегти" at bounding box center [1152, 642] width 99 height 38
type input "Лыжный шлем ATOMIC Savor Visor Stereo AN5005714M (55-59cm) с козырьком - Максим…"
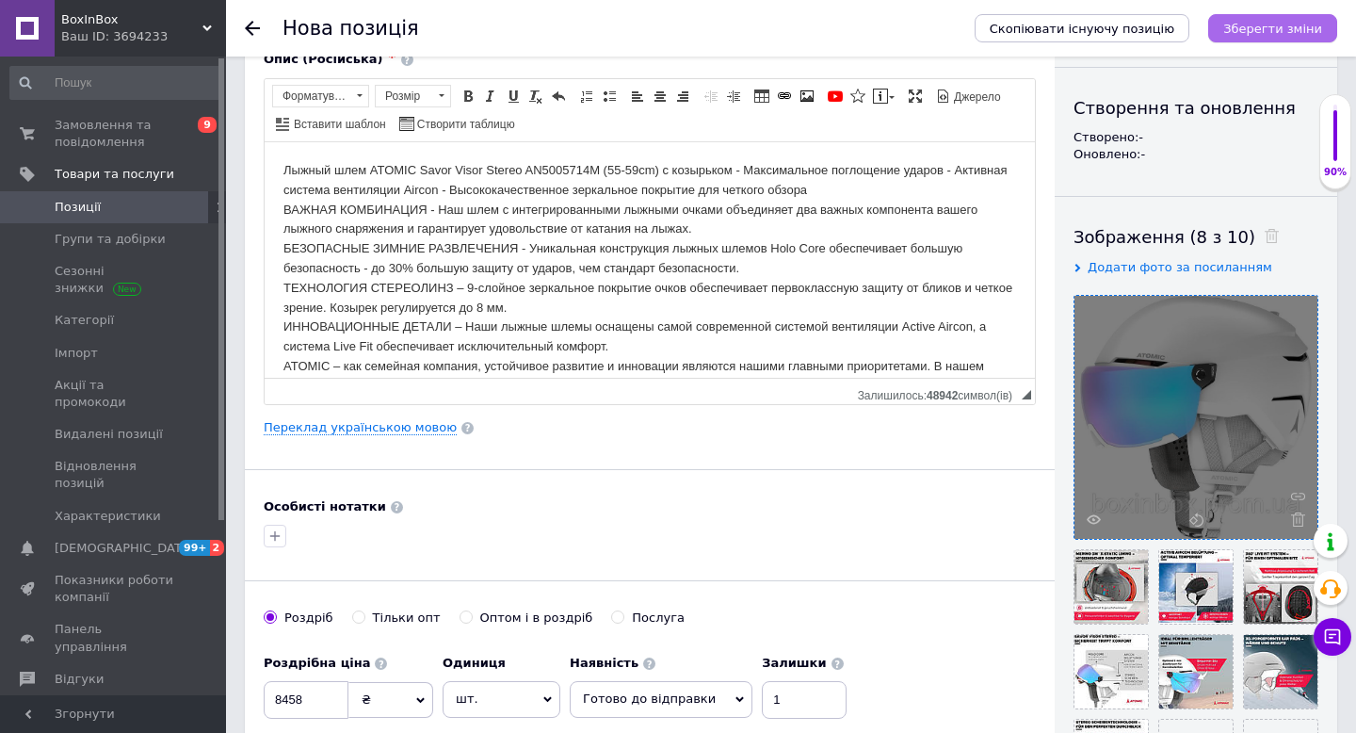
click at [1247, 24] on icon "Зберегти зміни" at bounding box center [1272, 29] width 99 height 14
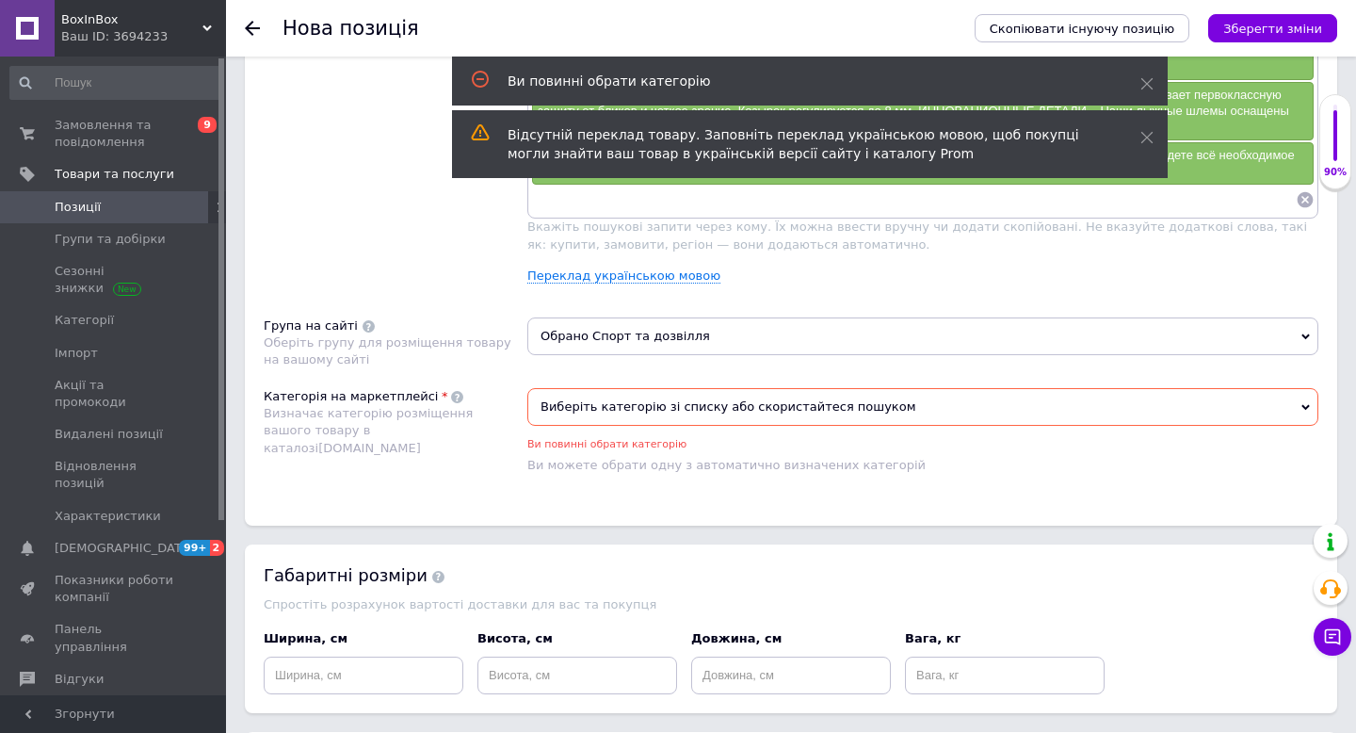
scroll to position [1291, 0]
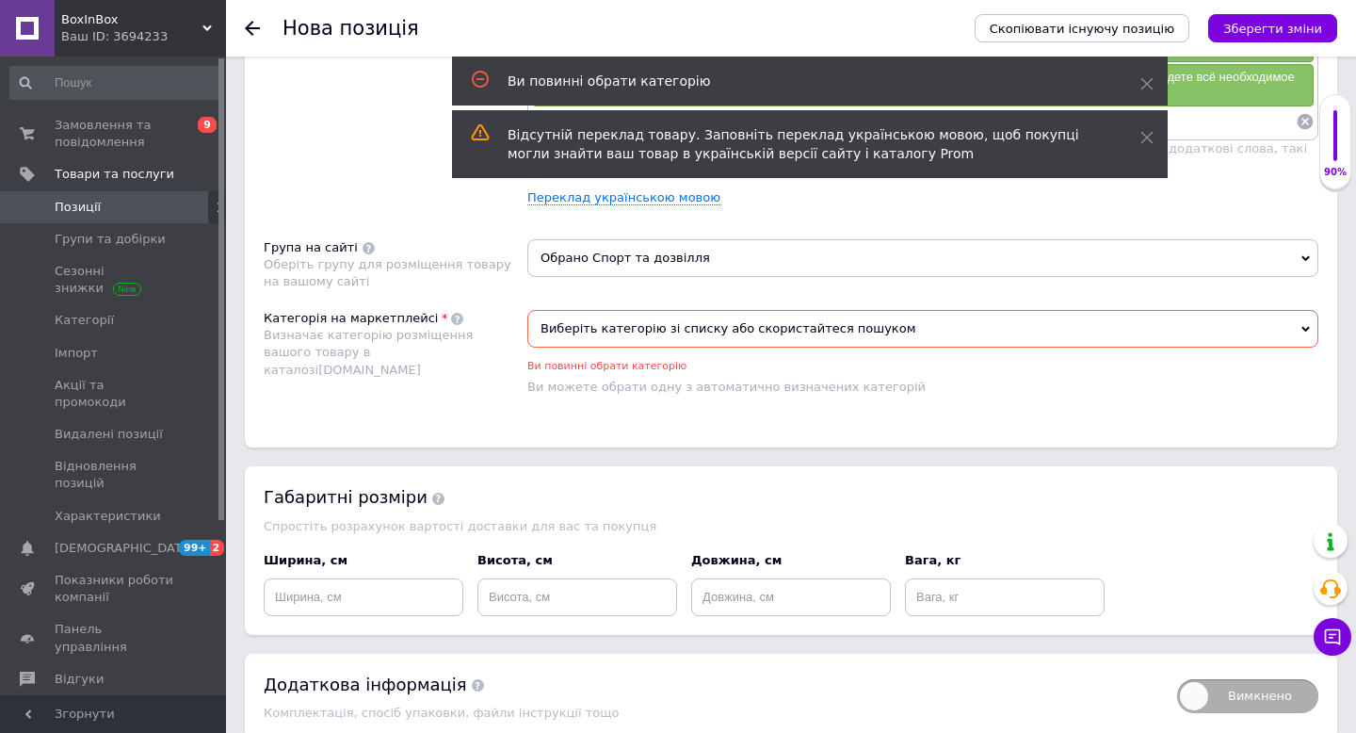
click at [849, 337] on span "Виберіть категорію зі списку або скористайтеся пошуком" at bounding box center [922, 329] width 791 height 38
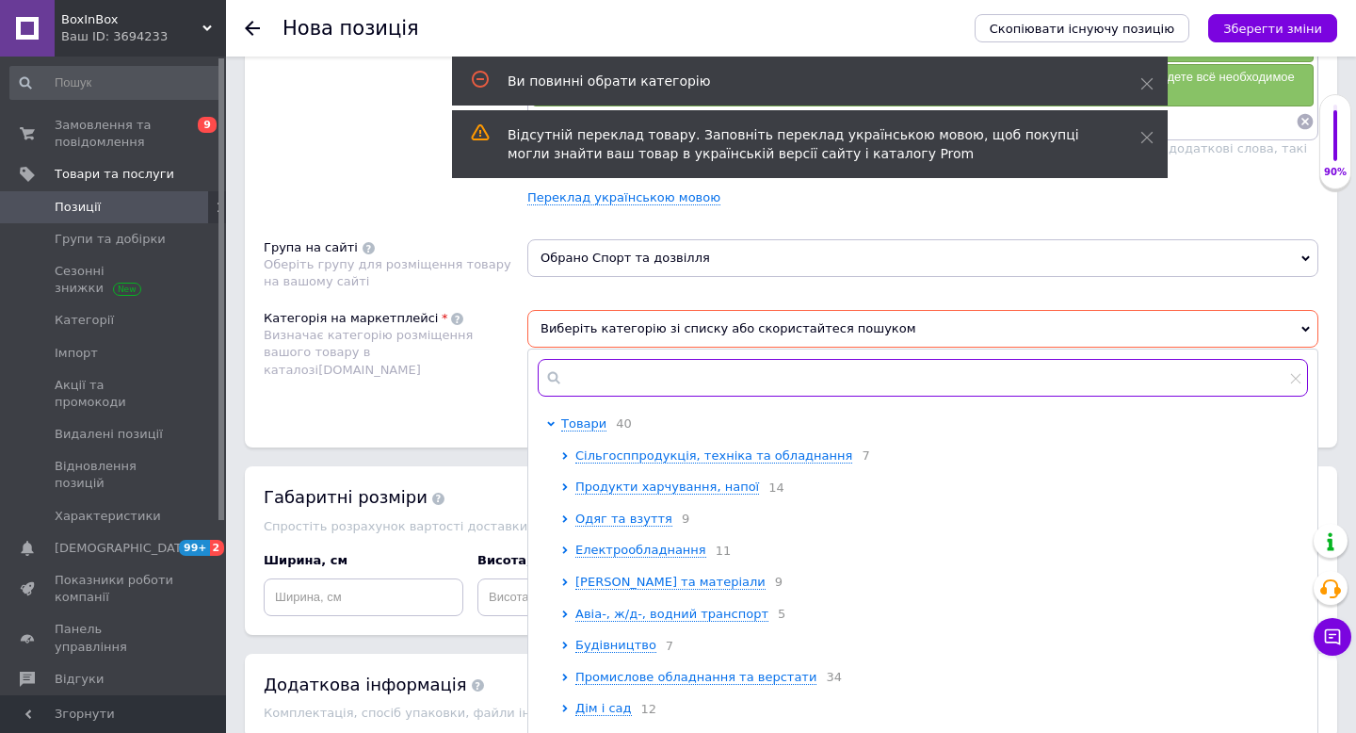
click at [650, 378] on input "text" at bounding box center [923, 378] width 770 height 38
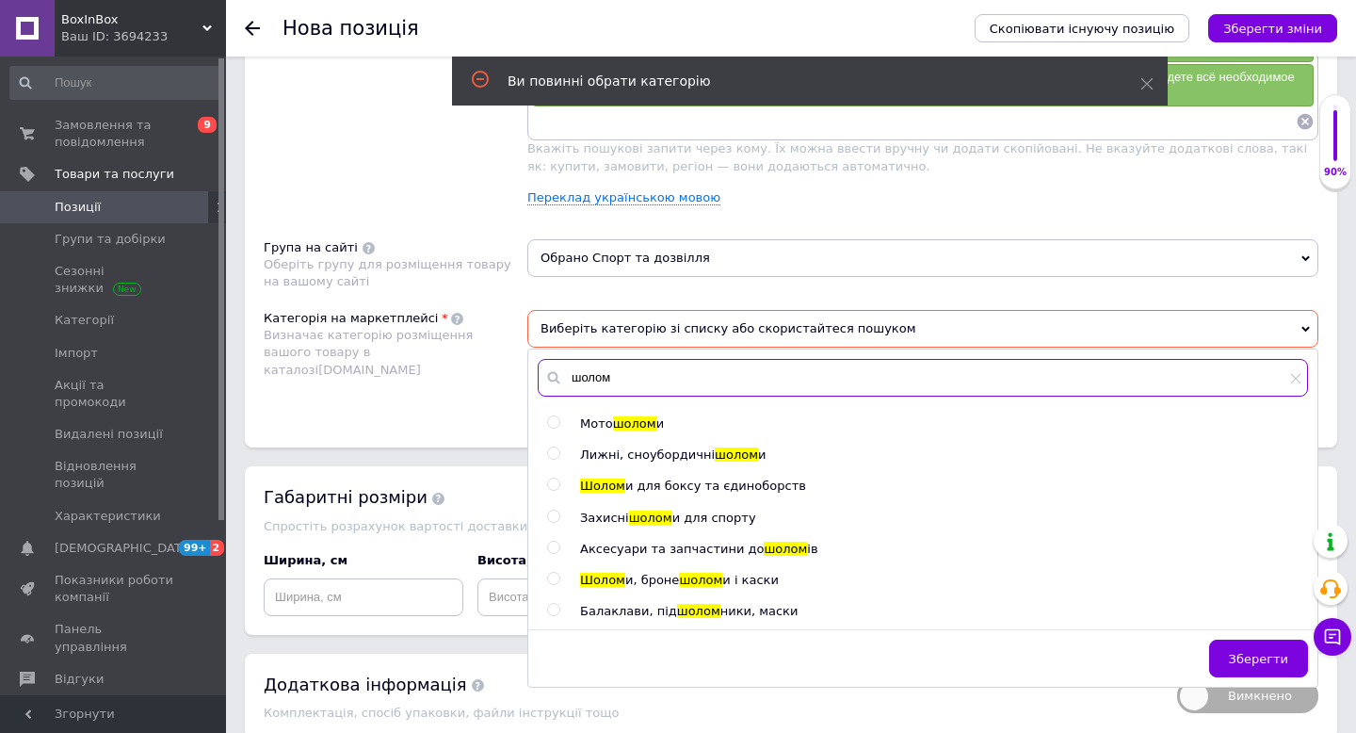
type input "шолом"
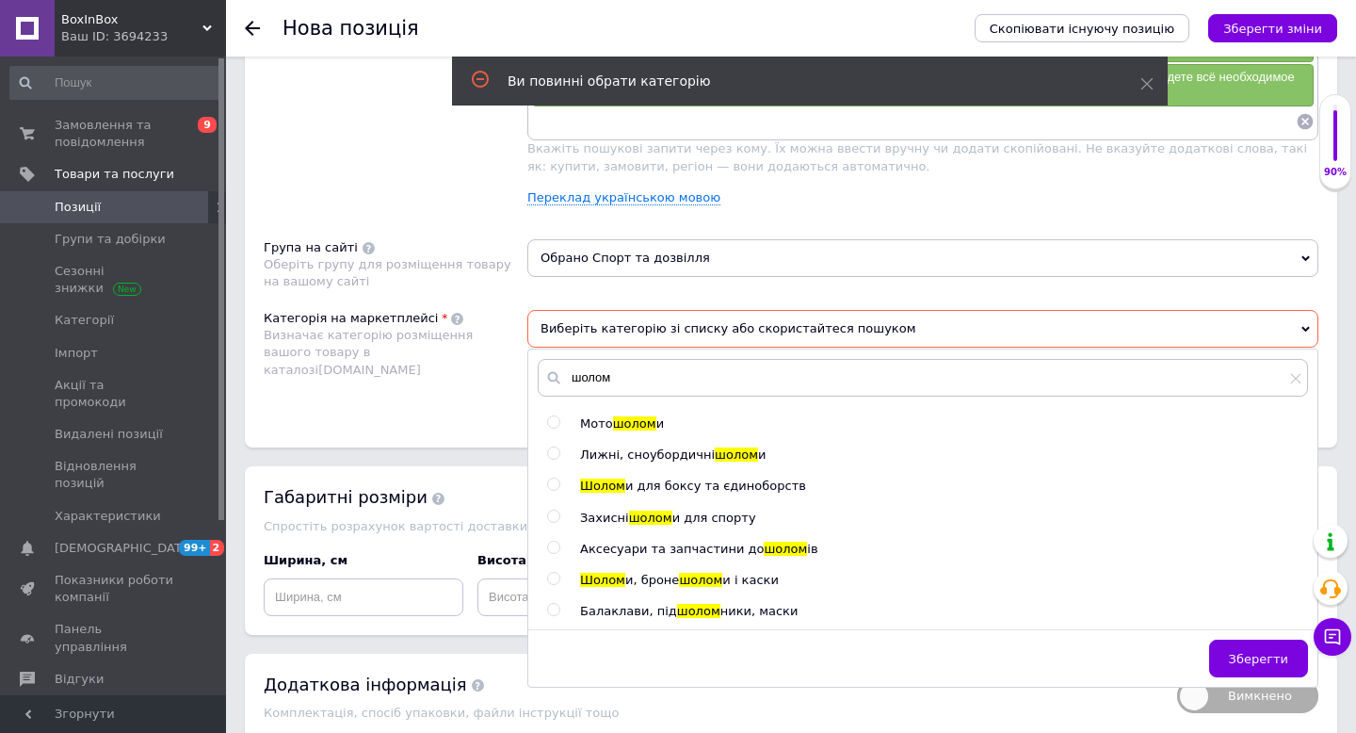
click at [556, 456] on input "radio" at bounding box center [553, 453] width 12 height 12
radio input "true"
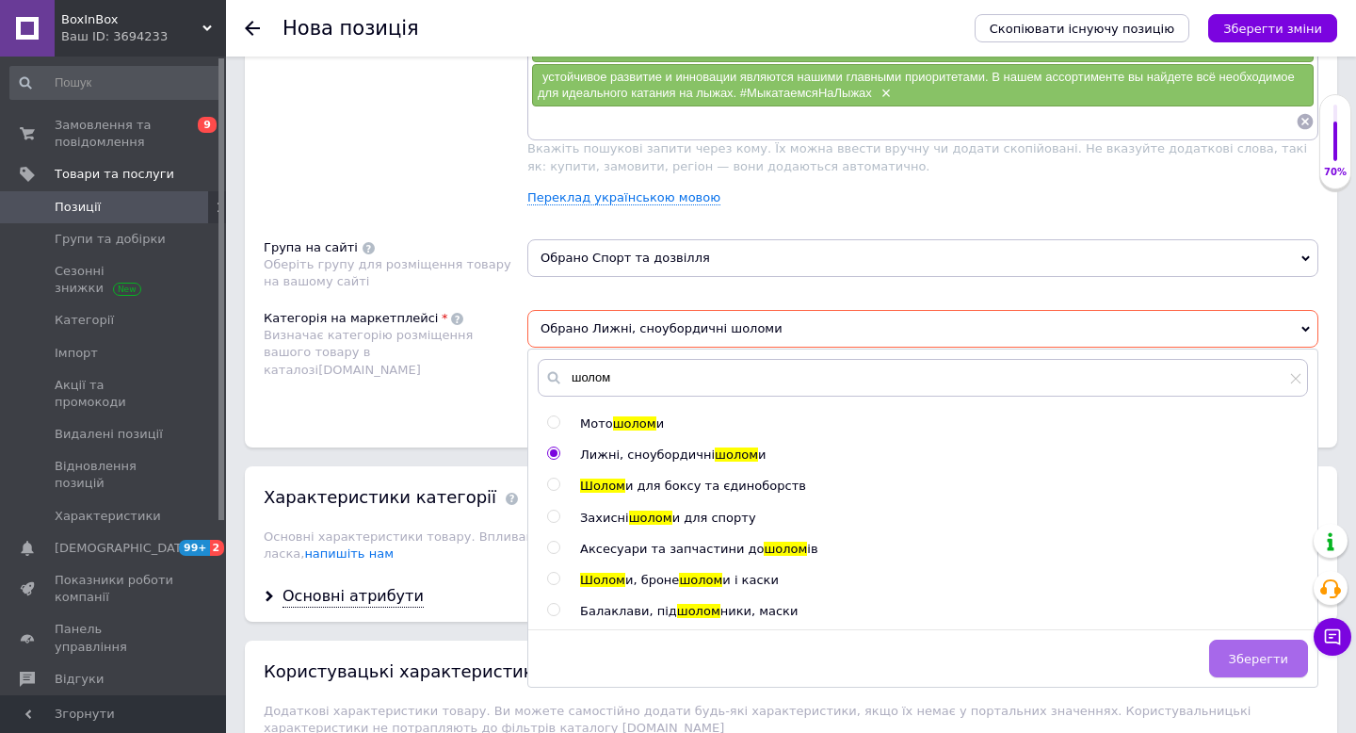
click at [1249, 652] on span "Зберегти" at bounding box center [1258, 659] width 59 height 14
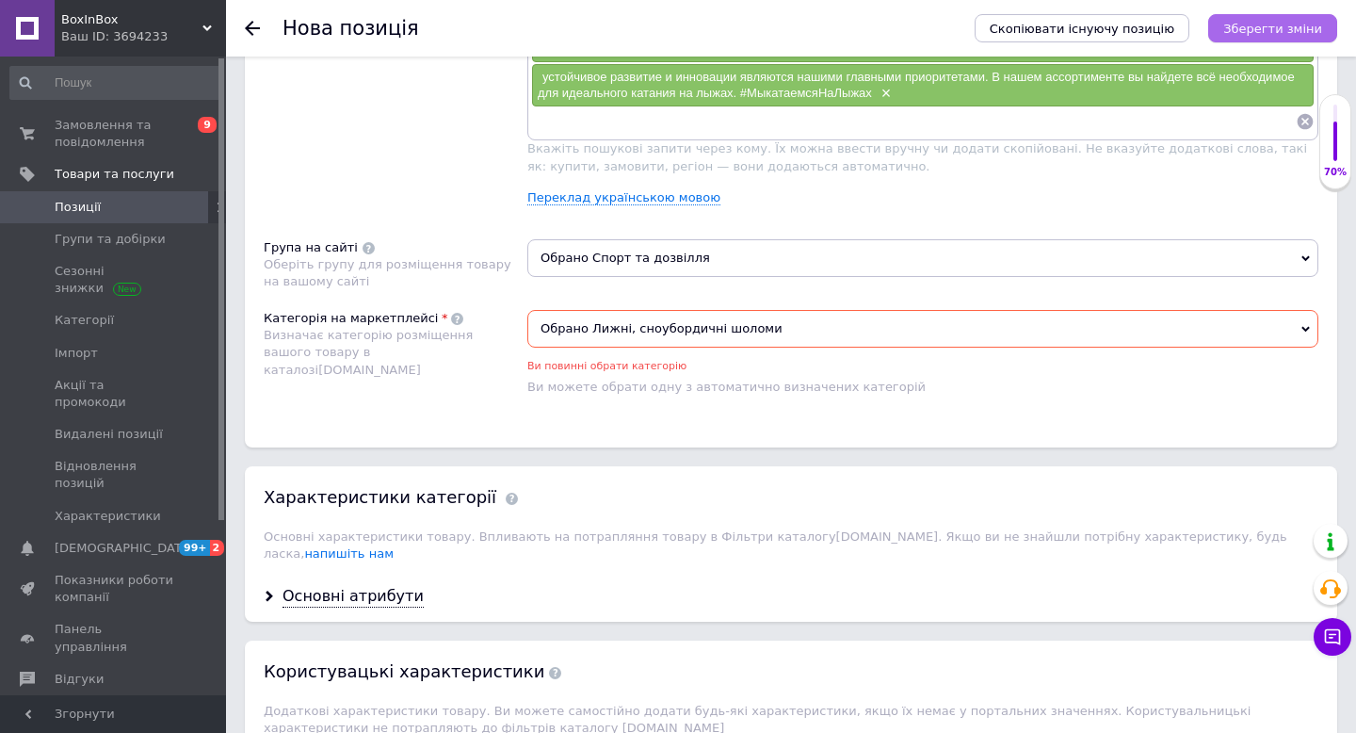
click at [1243, 22] on icon "Зберегти зміни" at bounding box center [1272, 29] width 99 height 14
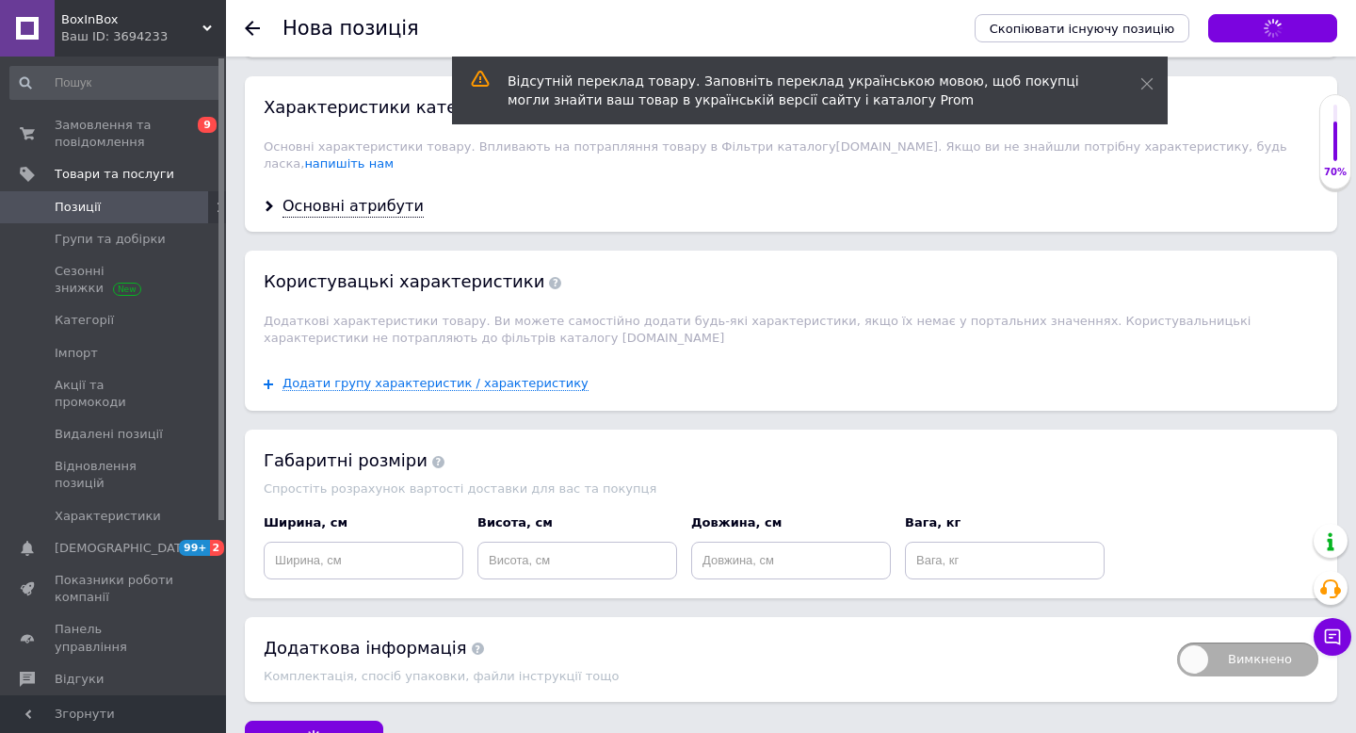
scroll to position [1710, 0]
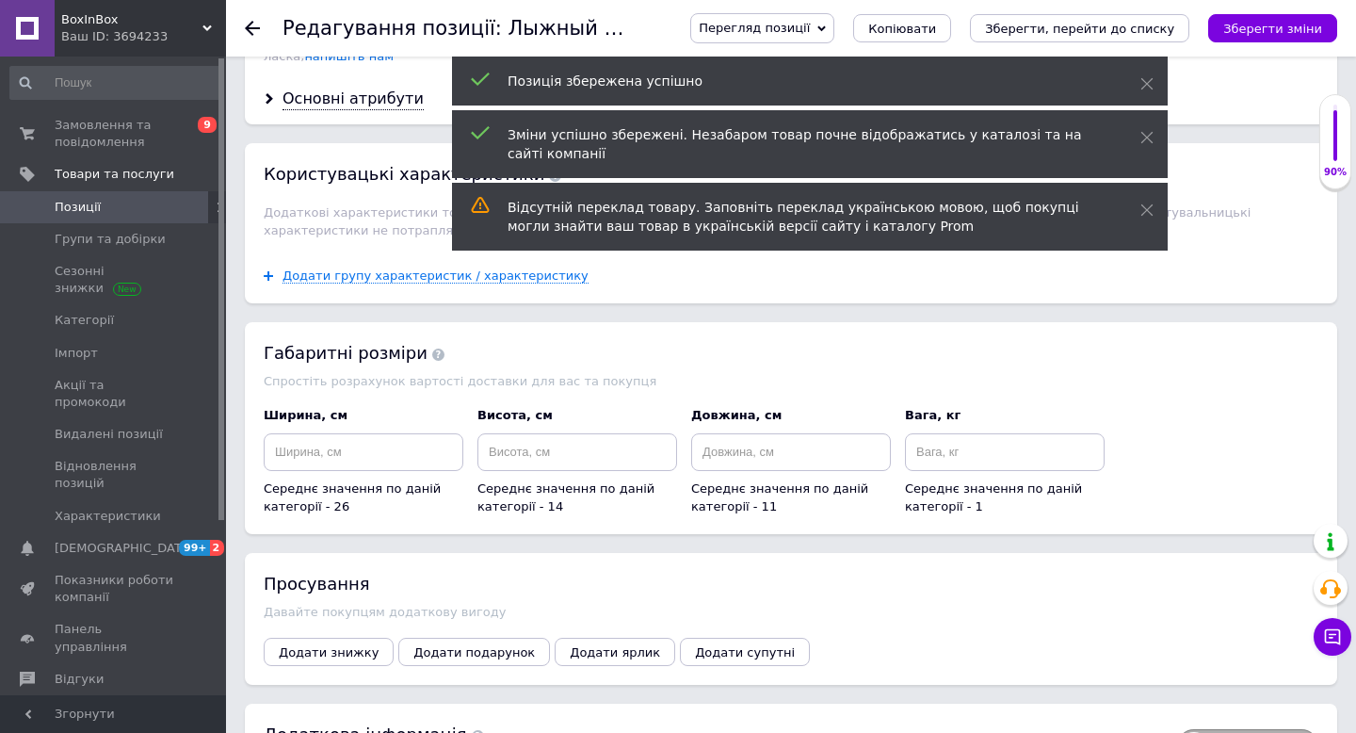
scroll to position [1879, 0]
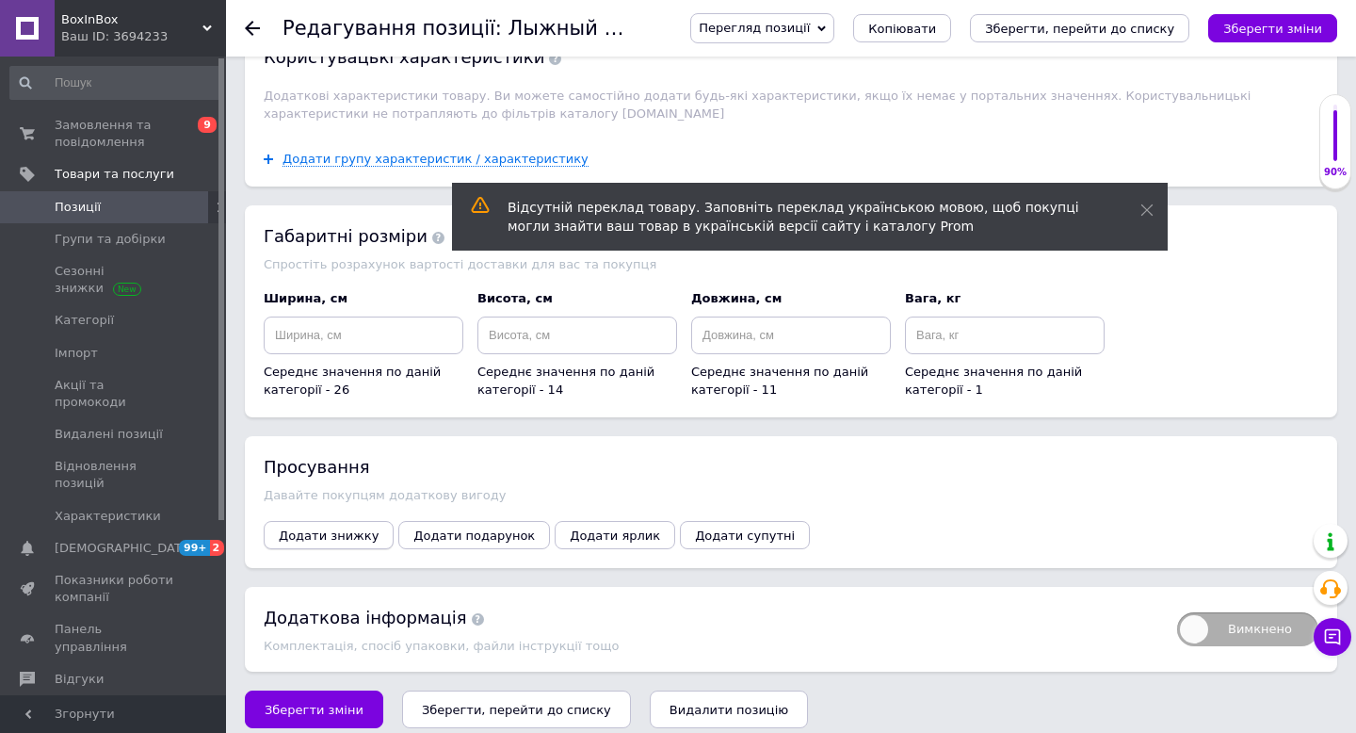
click at [332, 528] on span "Додати знижку" at bounding box center [329, 535] width 100 height 14
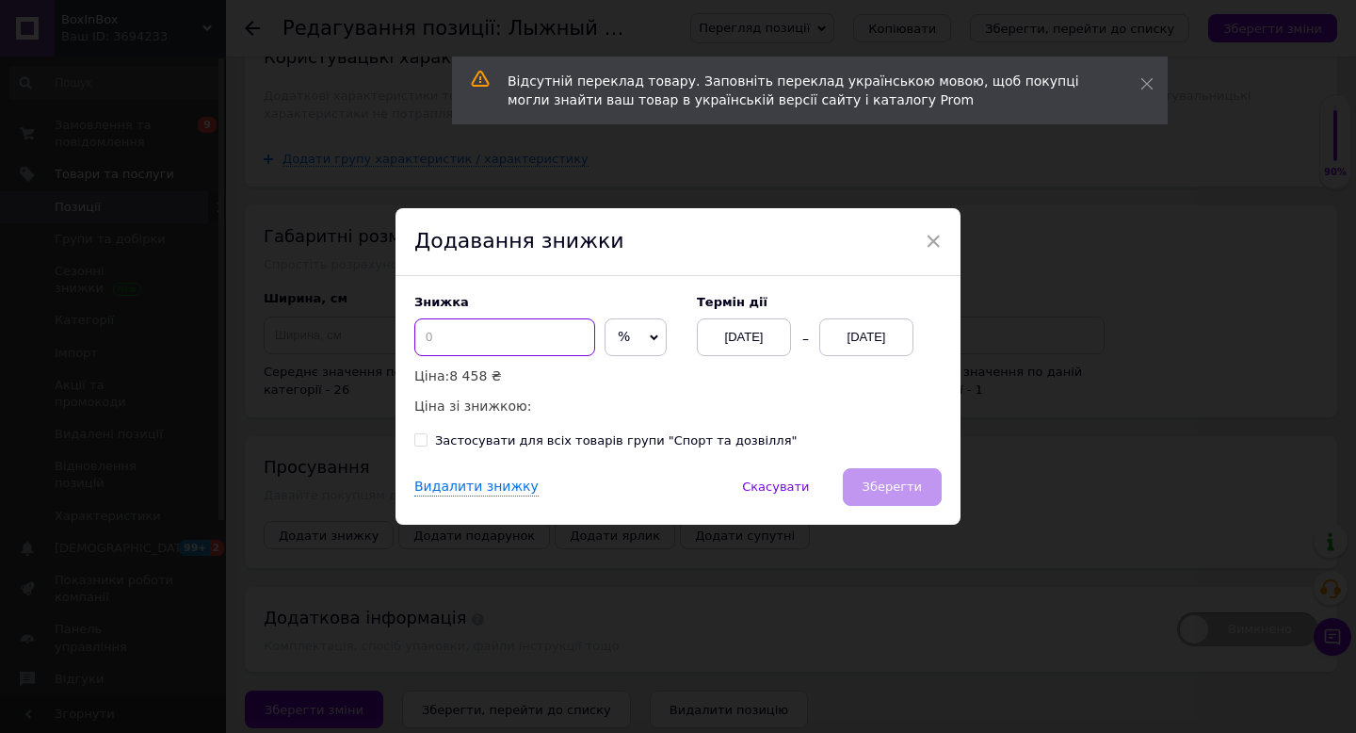
click at [424, 332] on input at bounding box center [504, 337] width 181 height 38
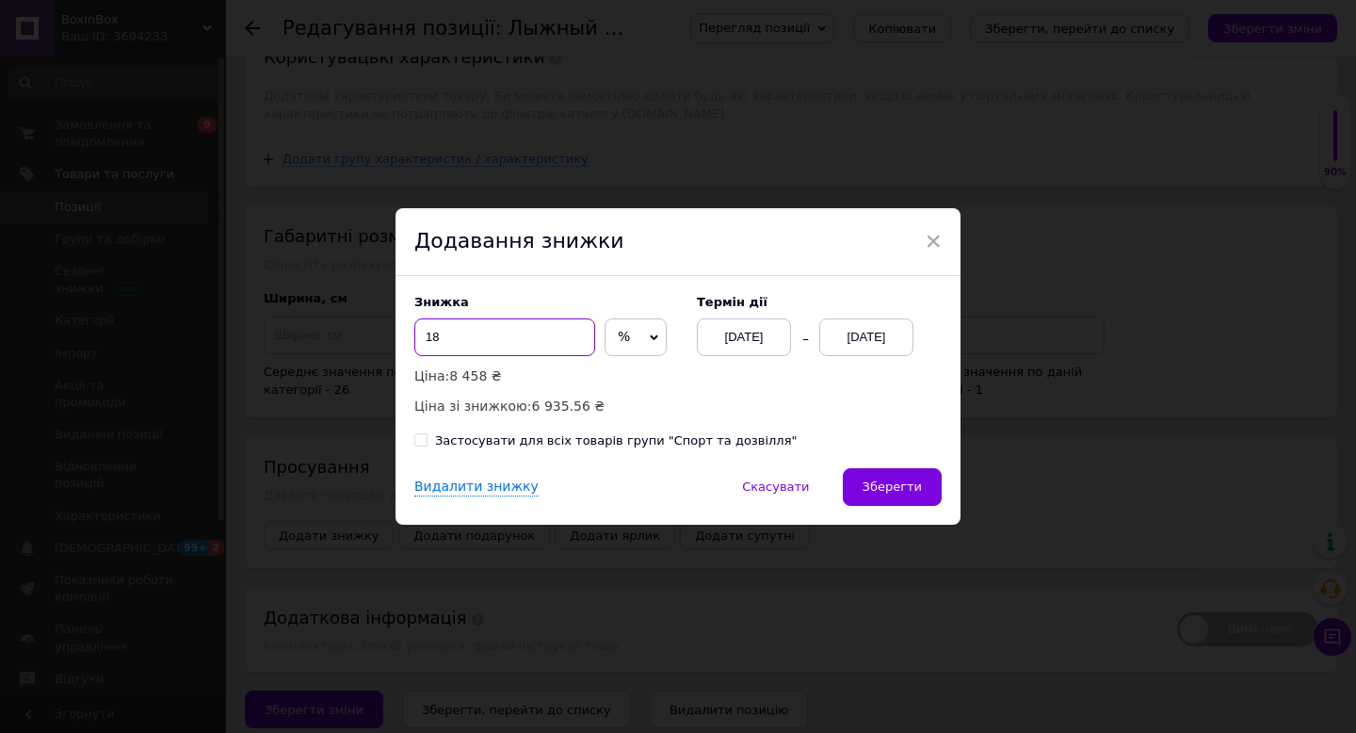
type input "1"
type input "20"
click at [873, 332] on div "[DATE]" at bounding box center [866, 337] width 94 height 38
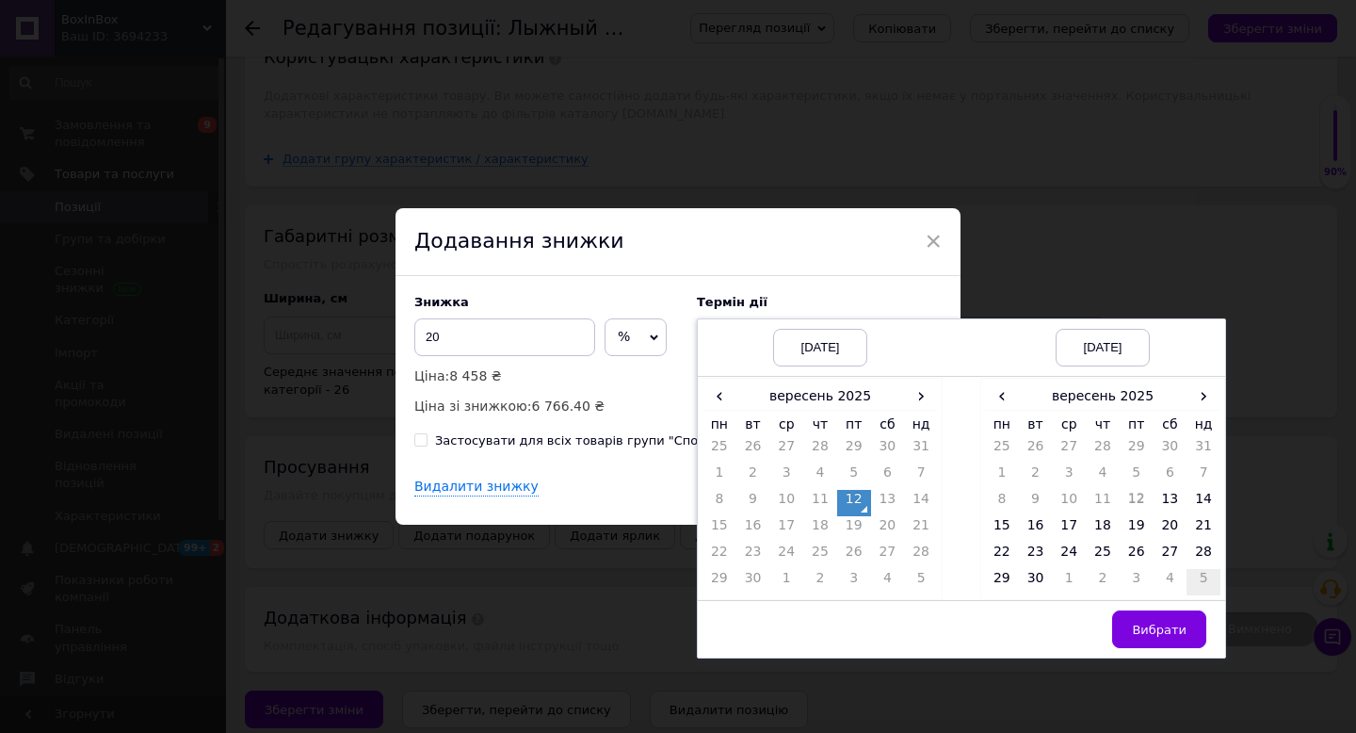
click at [1202, 577] on td "5" at bounding box center [1204, 582] width 34 height 26
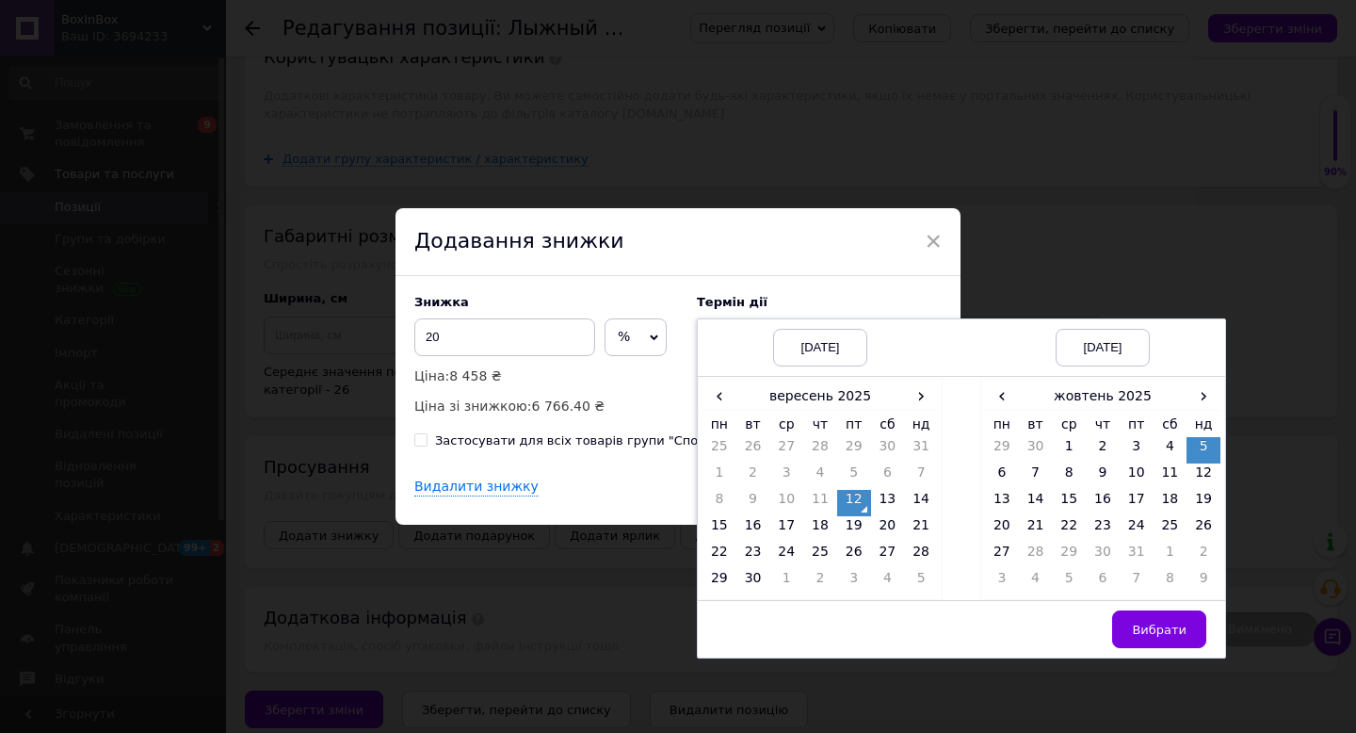
click at [1199, 582] on td "9" at bounding box center [1204, 582] width 34 height 26
click at [1206, 531] on td "26" at bounding box center [1204, 529] width 34 height 26
click at [1160, 629] on span "Вибрати" at bounding box center [1159, 630] width 55 height 14
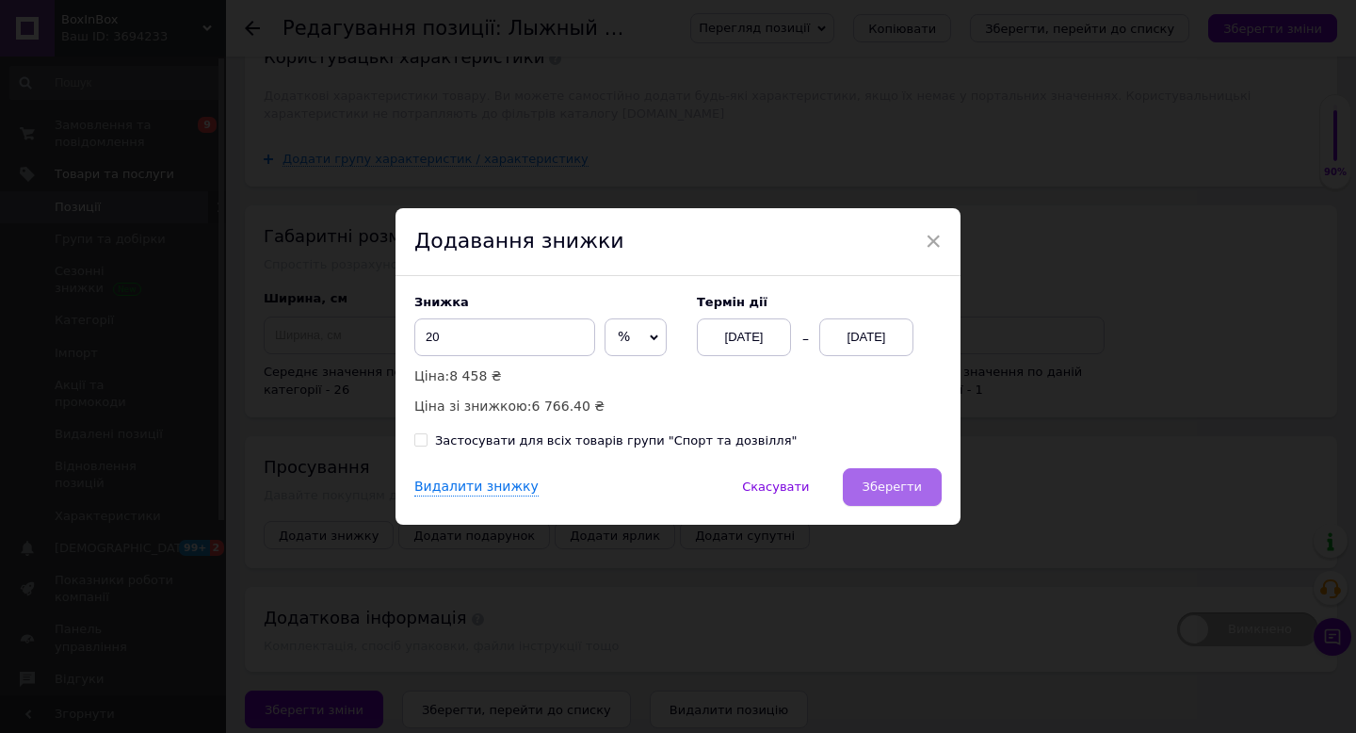
click at [917, 473] on button "Зберегти" at bounding box center [892, 487] width 99 height 38
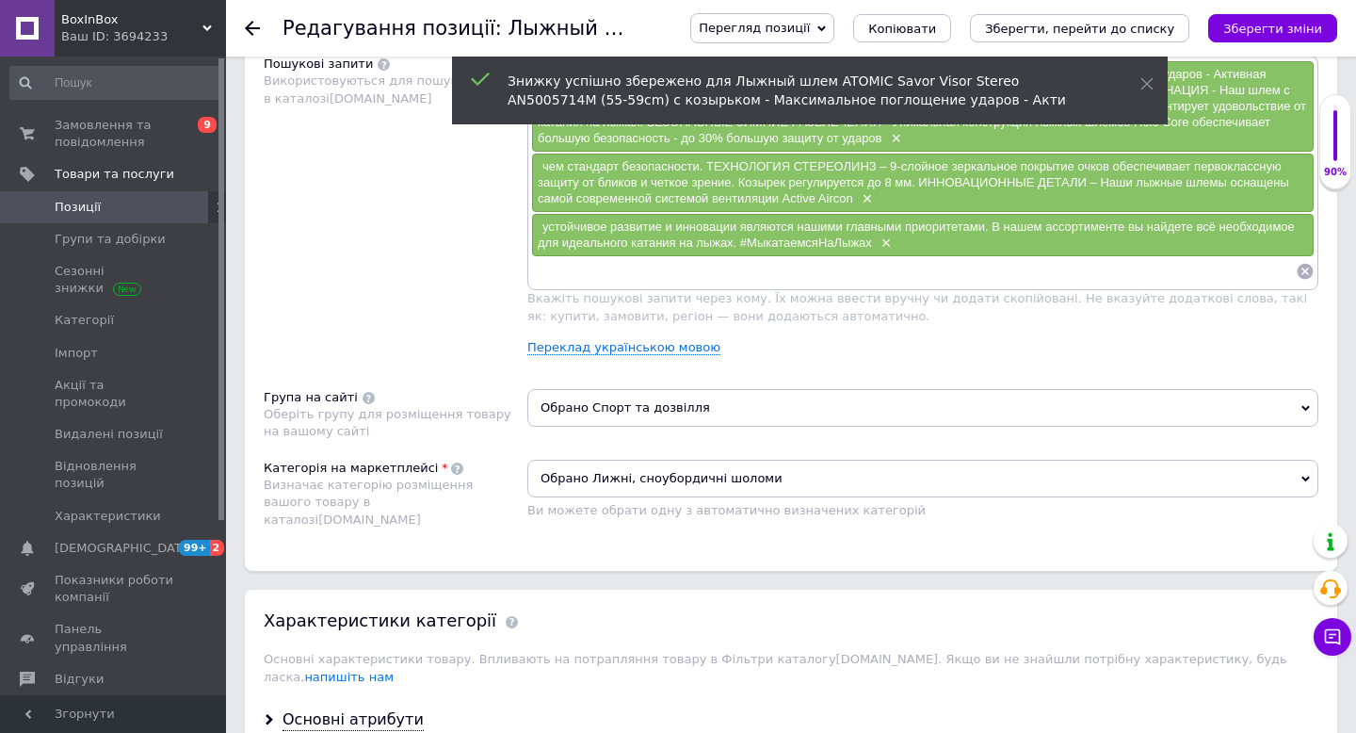
scroll to position [1123, 0]
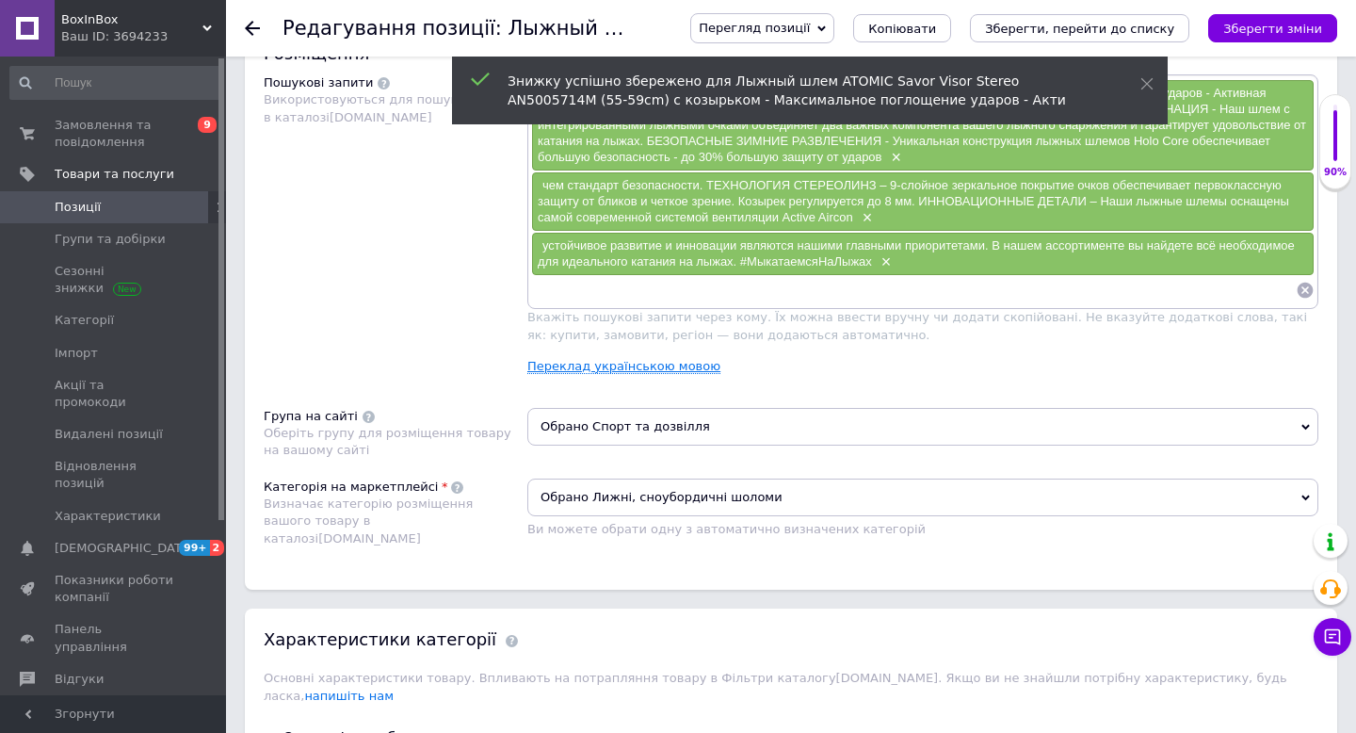
click at [685, 363] on link "Переклад українською мовою" at bounding box center [623, 366] width 193 height 15
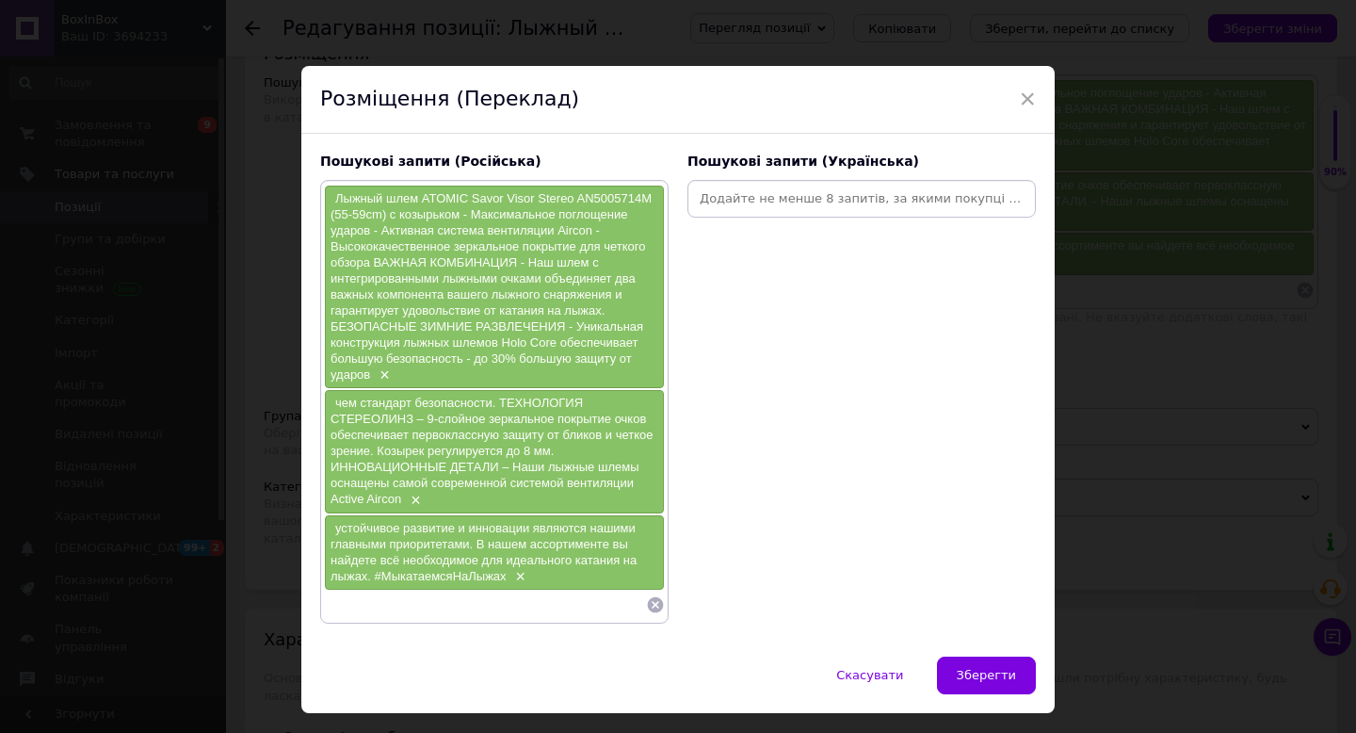
click at [723, 201] on input at bounding box center [861, 199] width 341 height 28
click at [754, 196] on input at bounding box center [861, 199] width 341 height 28
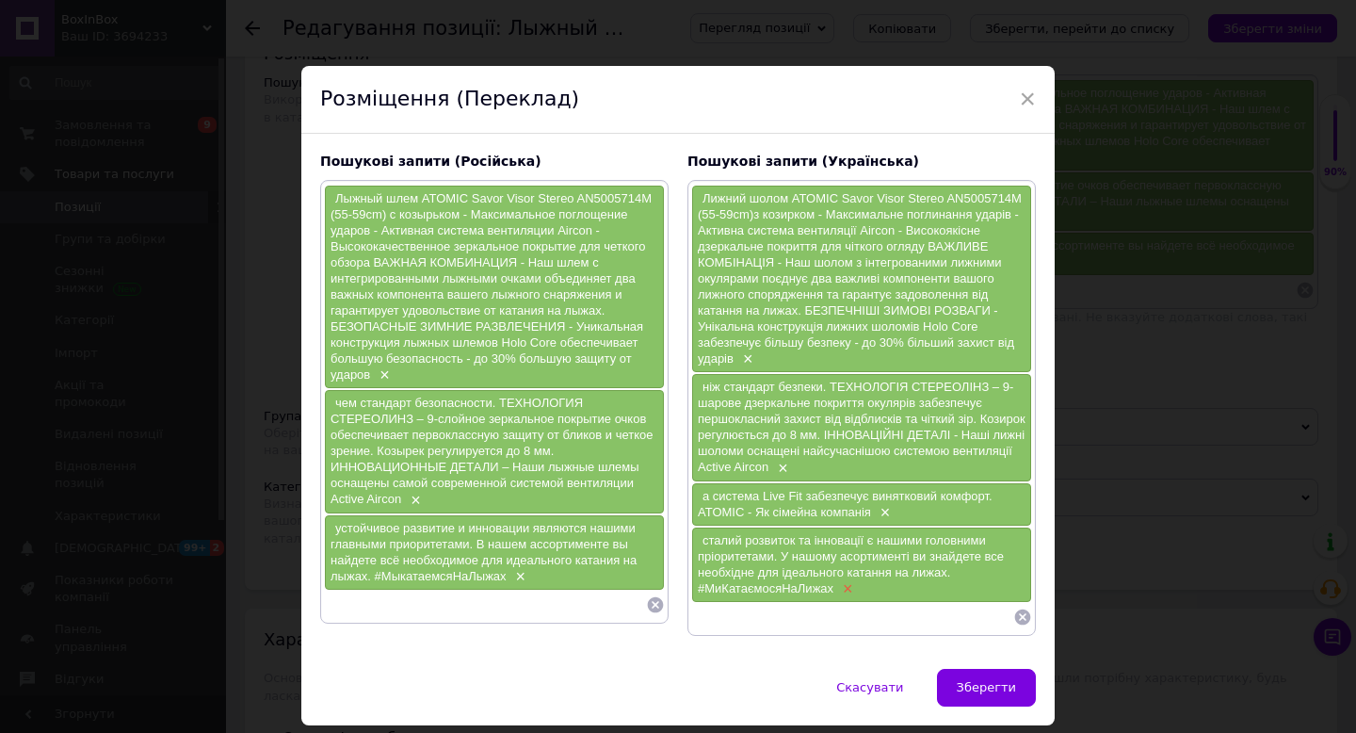
click at [846, 587] on span "×" at bounding box center [845, 589] width 15 height 16
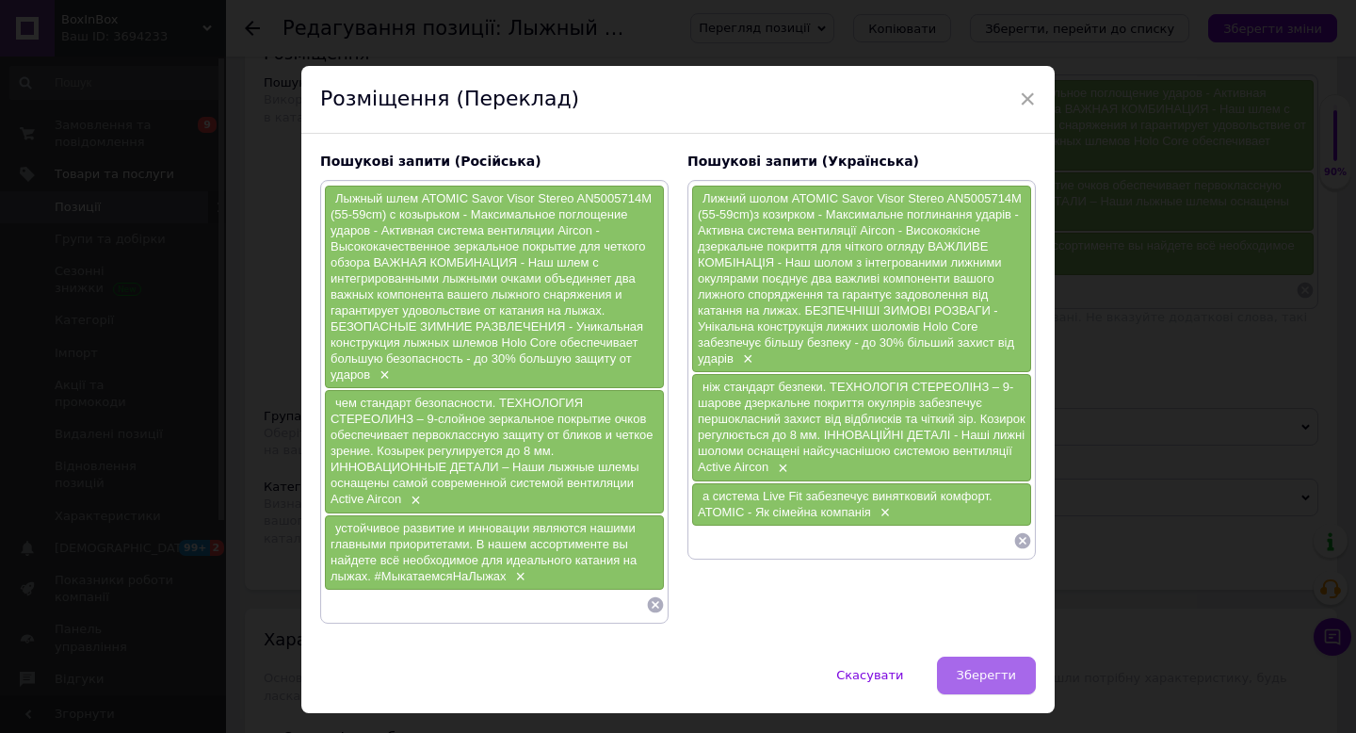
click at [981, 671] on span "Зберегти" at bounding box center [986, 675] width 59 height 14
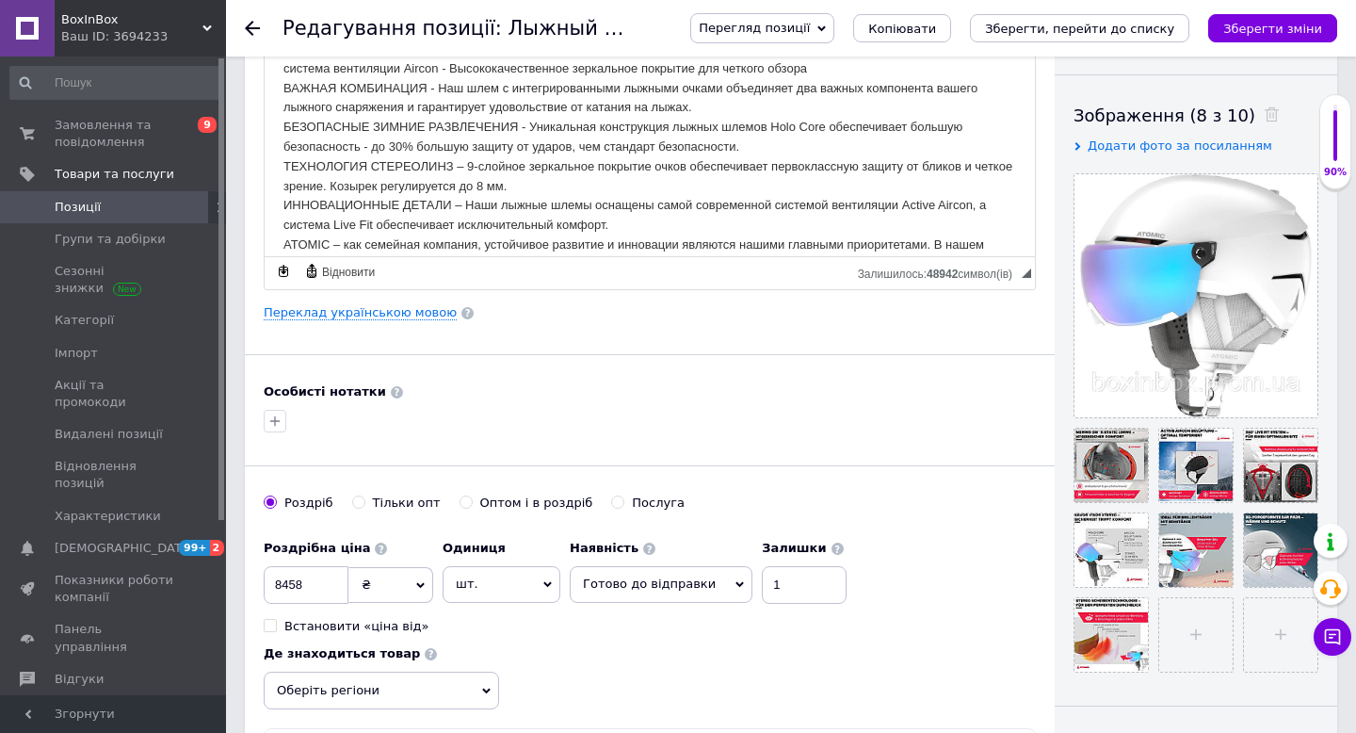
scroll to position [228, 0]
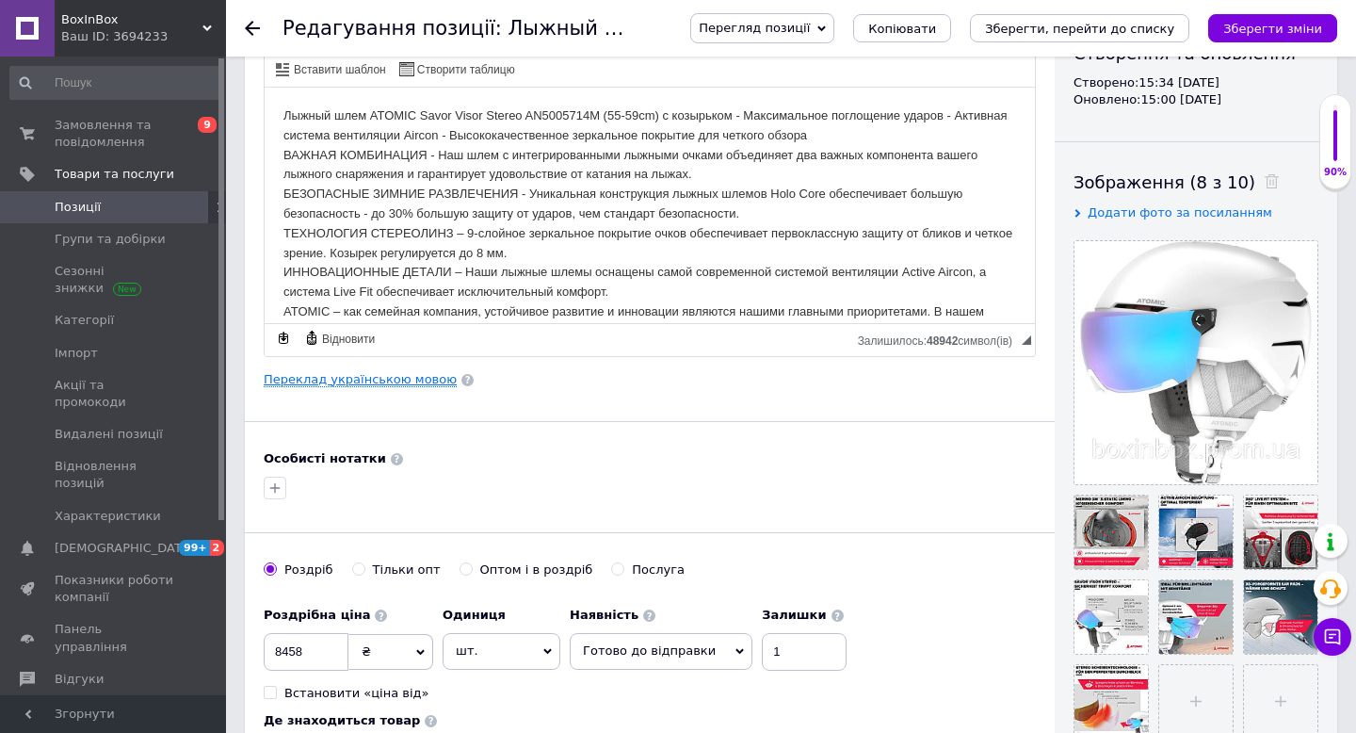
click at [396, 382] on link "Переклад українською мовою" at bounding box center [360, 379] width 193 height 15
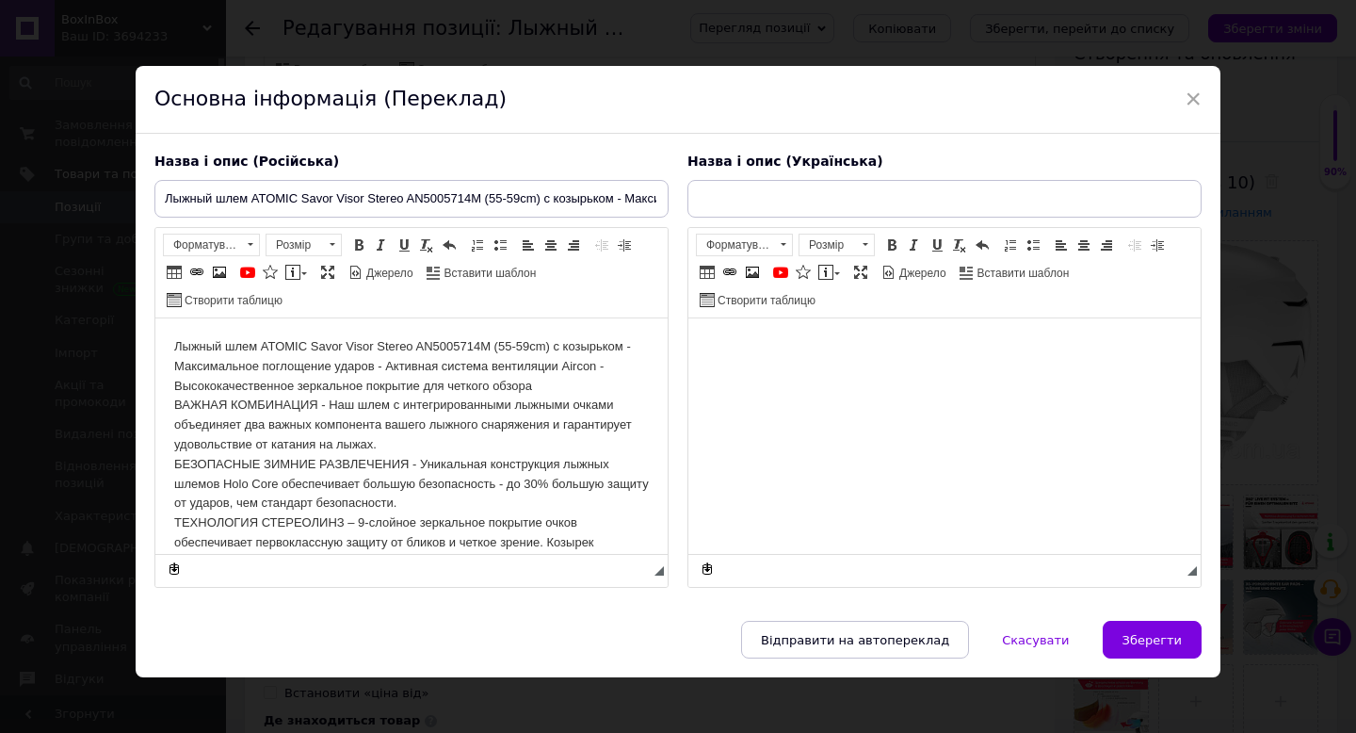
scroll to position [0, 0]
click at [712, 354] on body "Редактор, 5780DDF8-1E32-4F99-914A-3CA202145F33" at bounding box center [944, 347] width 475 height 20
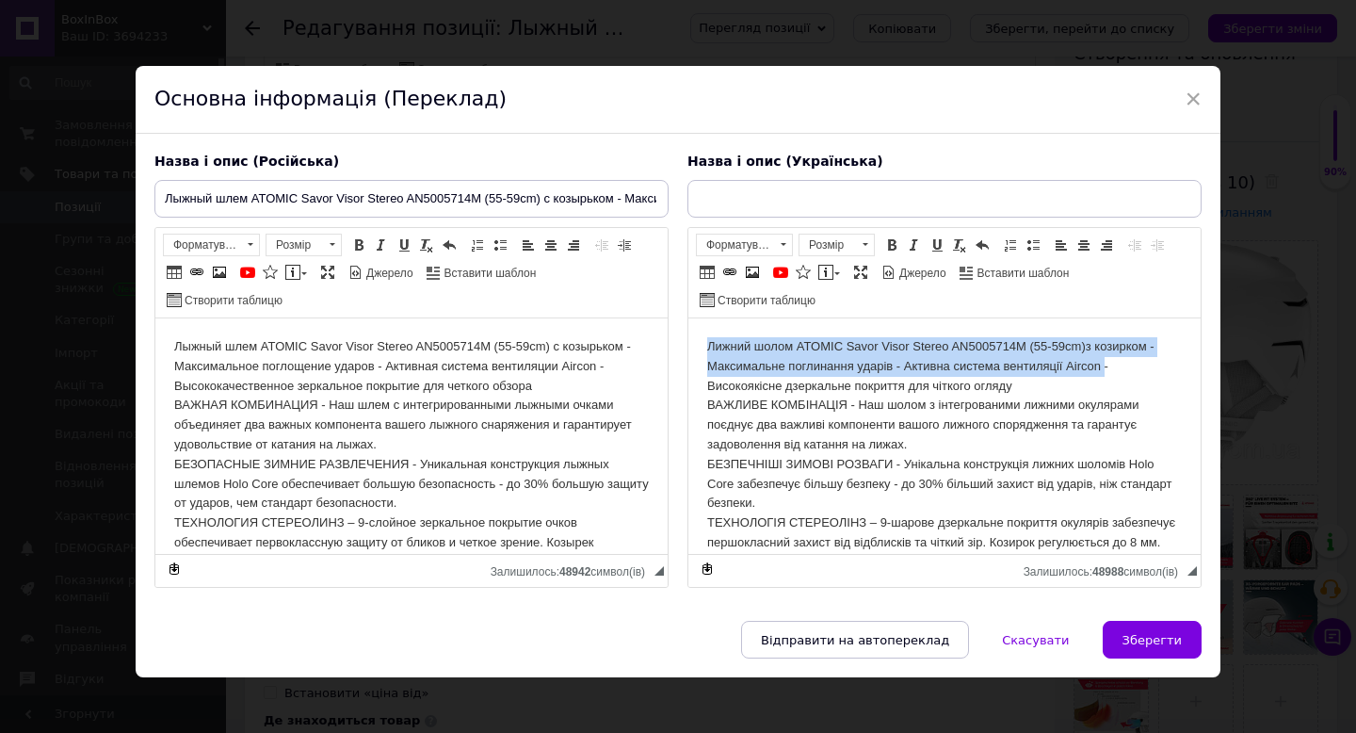
drag, startPoint x: 1110, startPoint y: 366, endPoint x: 1020, endPoint y: 257, distance: 141.8
click at [1020, 318] on html "Лижний шолом ATOMIC Savor Visor Stereo ‎AN5005714M (55-59cm)з козирком - Максим…" at bounding box center [944, 493] width 512 height 351
copy body "Лижний шолом ATOMIC Savor Visor Stereo ‎AN5005714M (55-59cm)з козирком - Максим…"
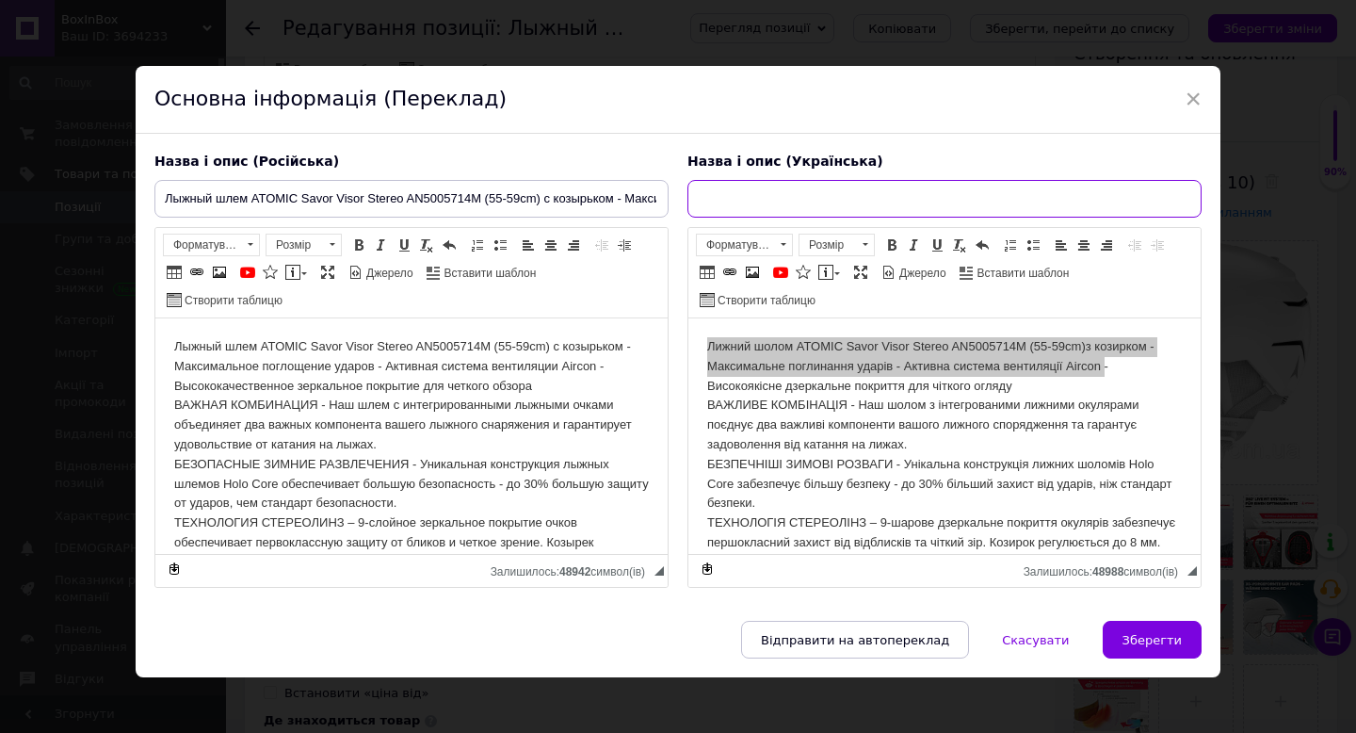
click at [718, 196] on input "text" at bounding box center [945, 199] width 514 height 38
paste input "Лижний шолом ATOMIC Savor Visor Stereo ‎AN5005714M (55-59cm)з козирком - Максим…"
type input "Лижний шолом ATOMIC Savor Visor Stereo ‎AN5005714M (55-59cm)з козирком - Максим…"
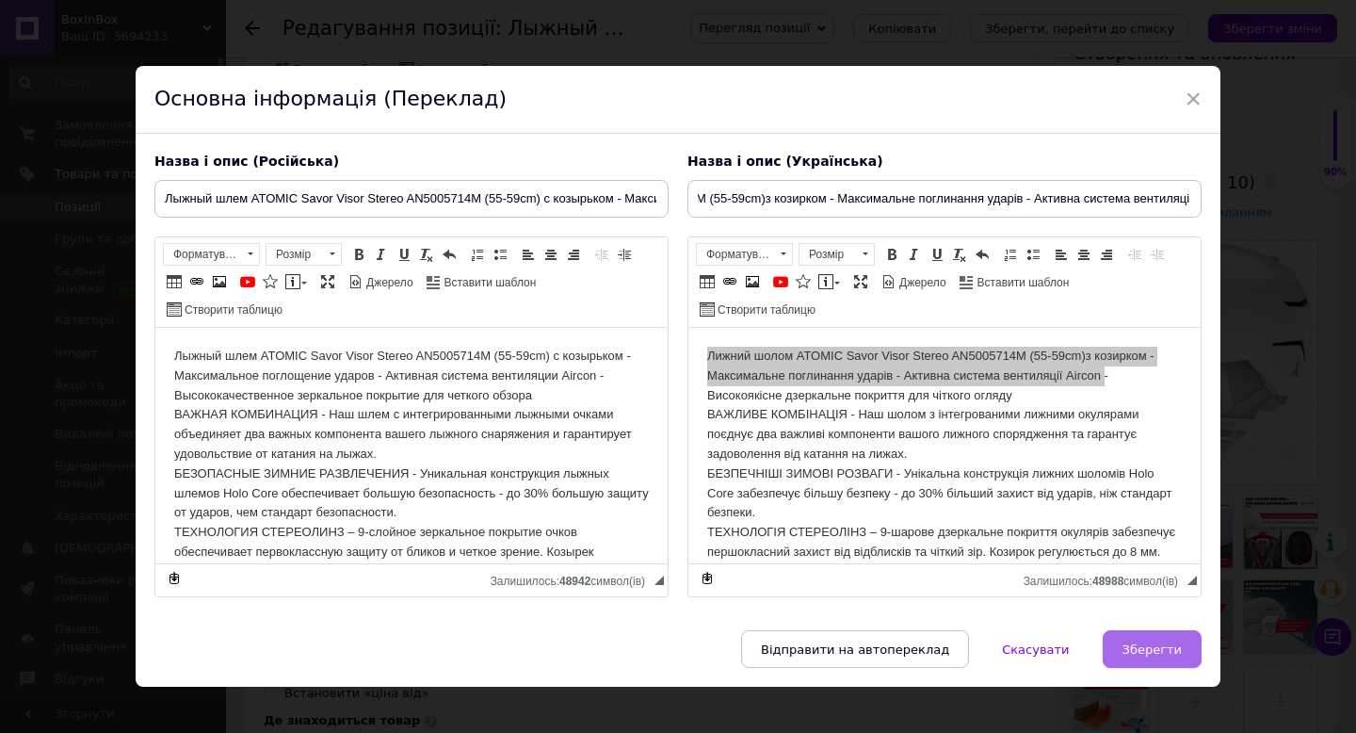
click at [1132, 655] on span "Зберегти" at bounding box center [1152, 649] width 59 height 14
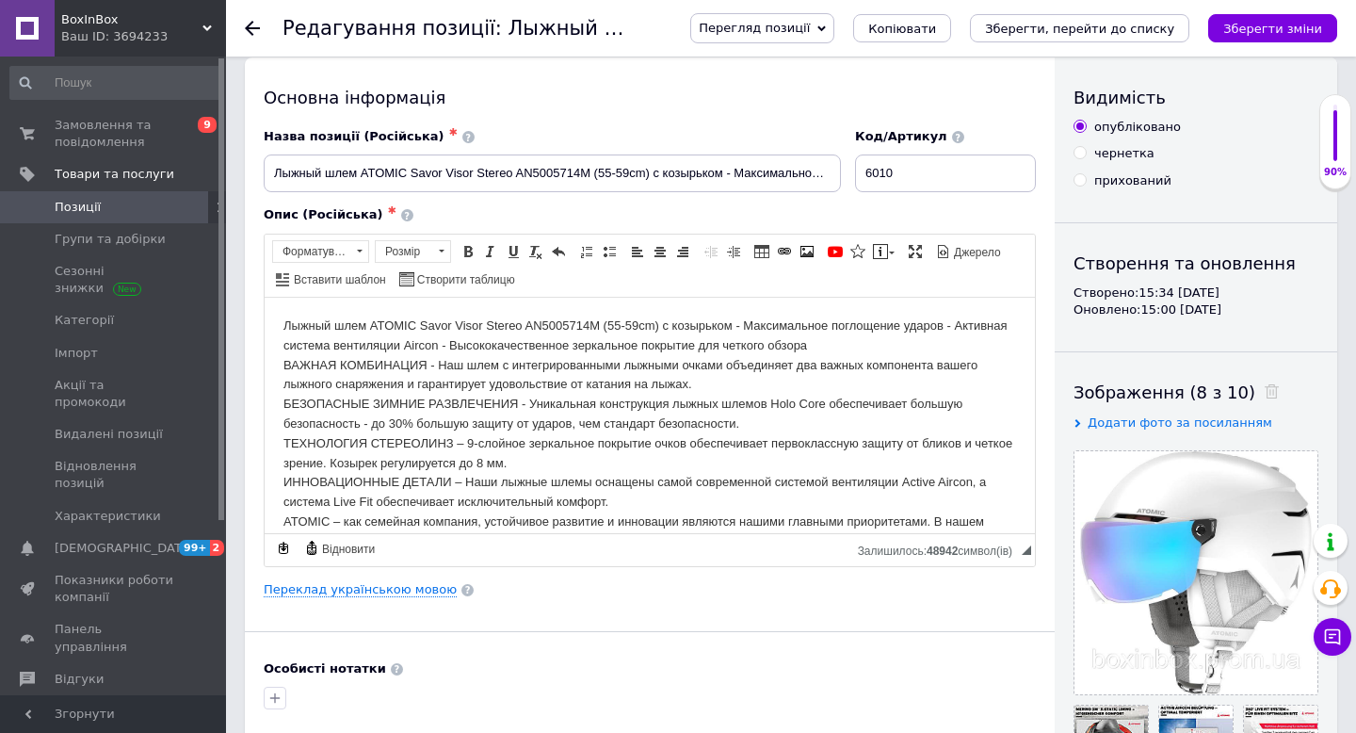
scroll to position [0, 0]
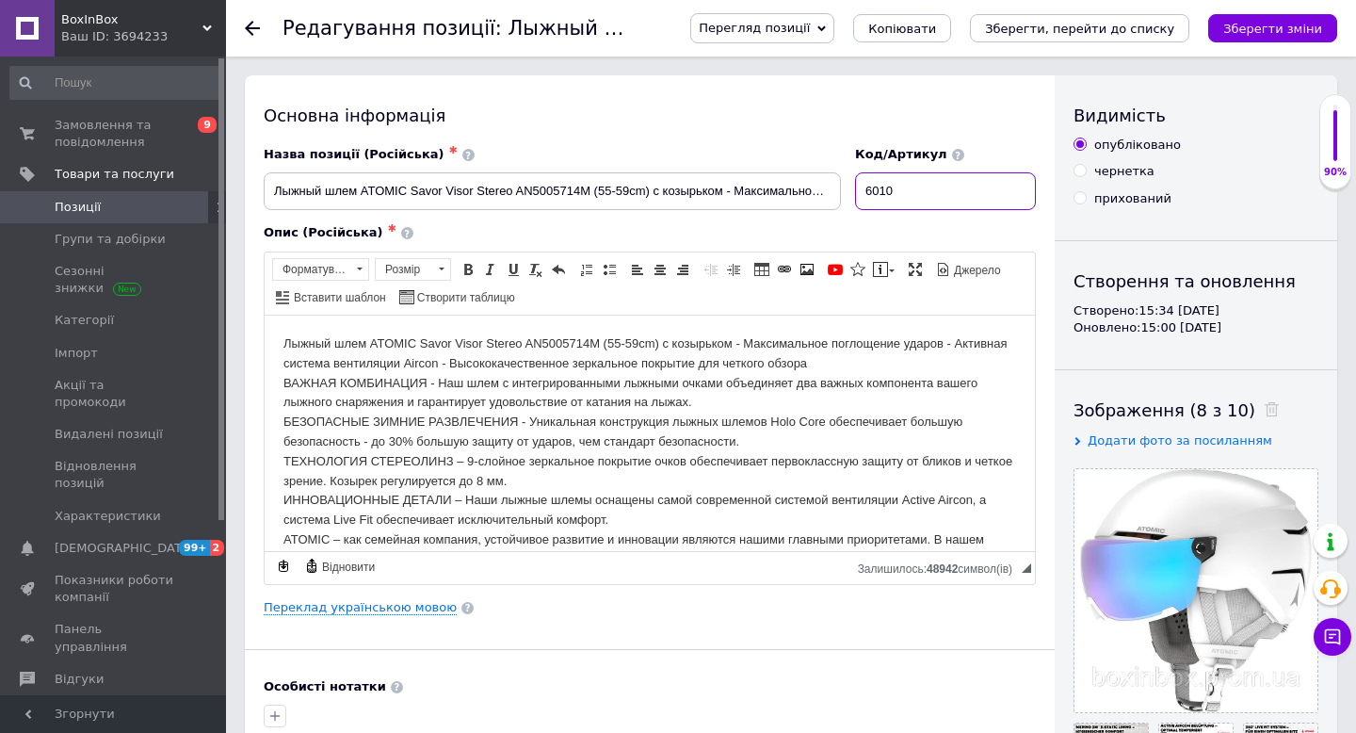
click at [934, 191] on input "6010" at bounding box center [945, 191] width 181 height 38
type input "6010 L"
click at [1282, 23] on icon "Зберегти зміни" at bounding box center [1272, 29] width 99 height 14
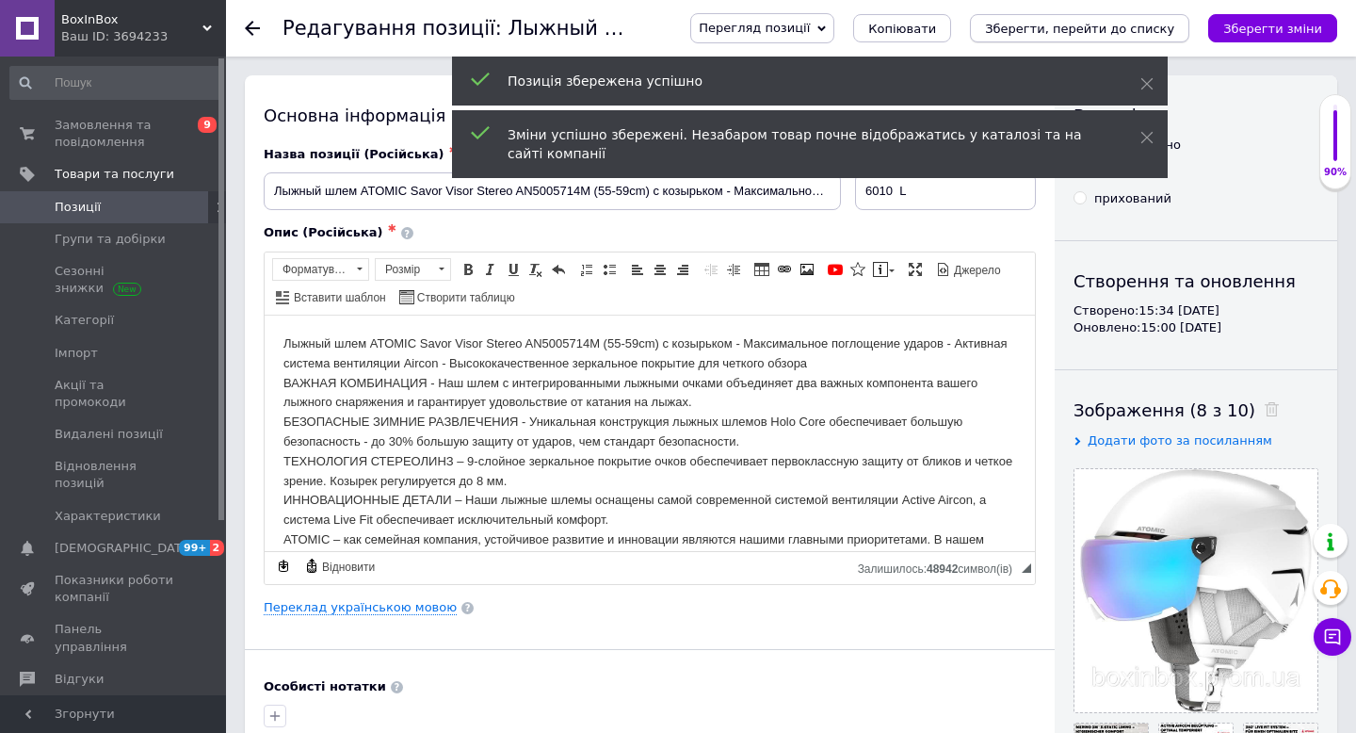
click at [1124, 29] on icon "Зберегти, перейти до списку" at bounding box center [1079, 29] width 189 height 14
